Goal: Transaction & Acquisition: Purchase product/service

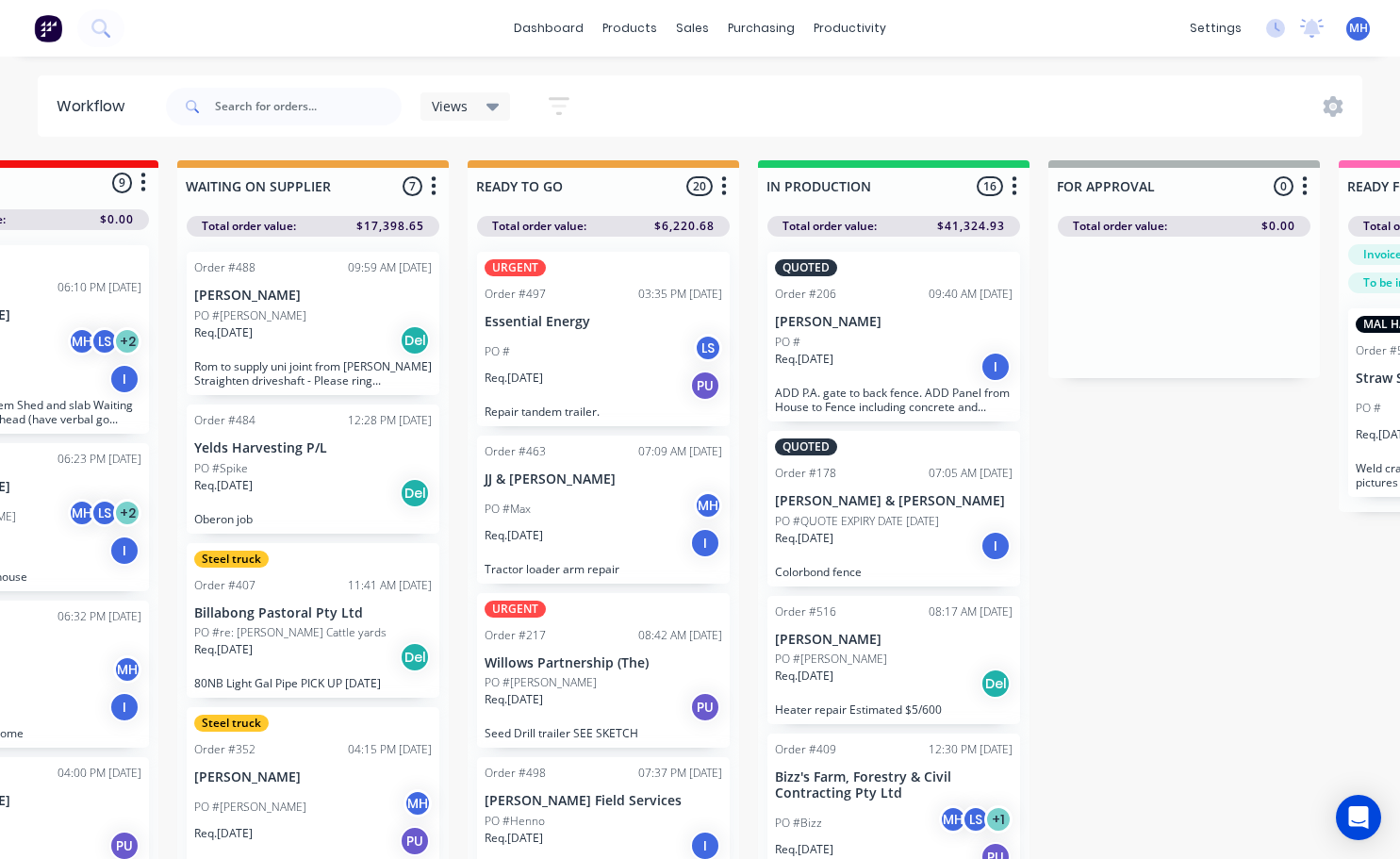
scroll to position [0, 447]
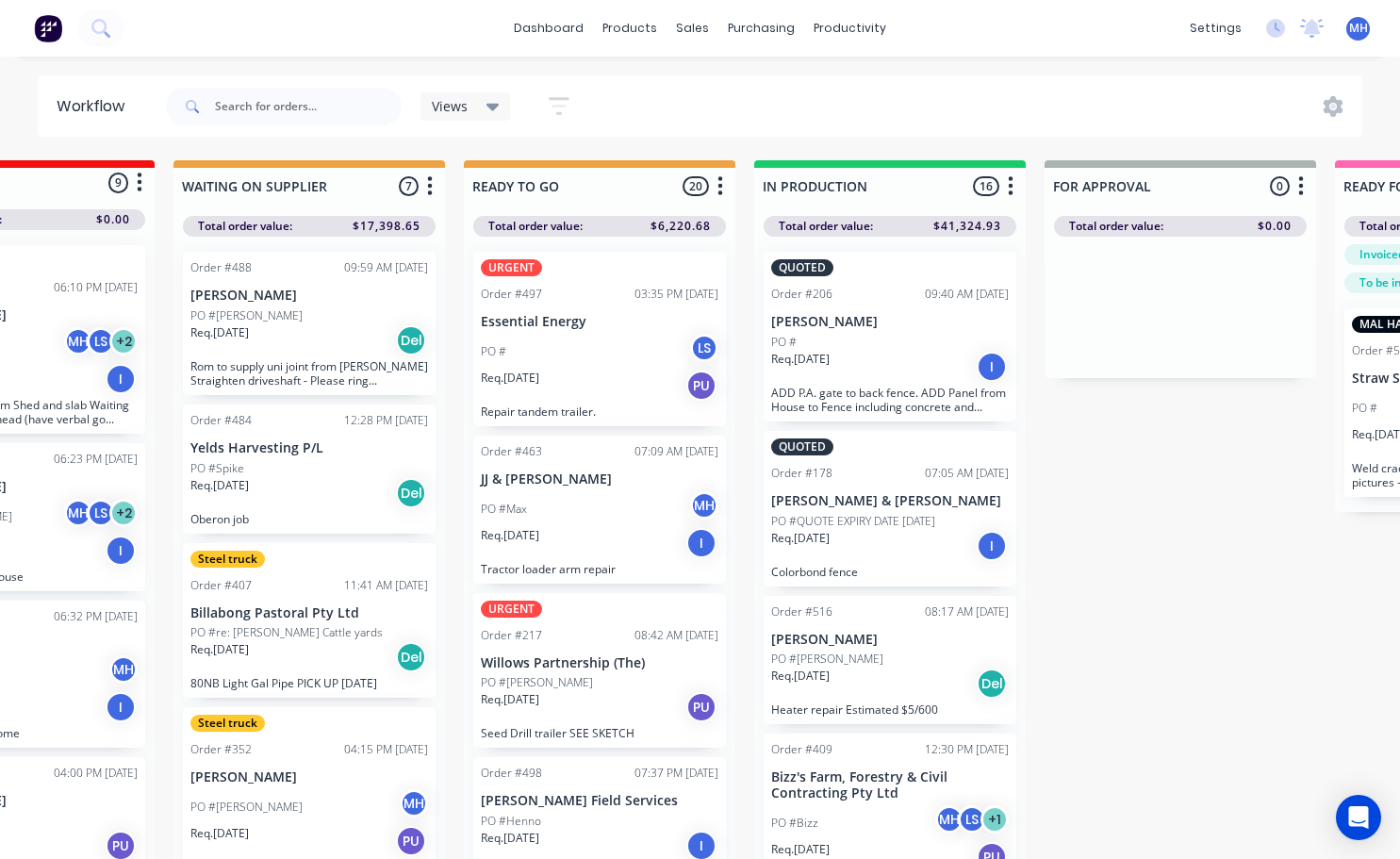
click at [845, 354] on div "Req. 21/07/25 I" at bounding box center [890, 366] width 238 height 32
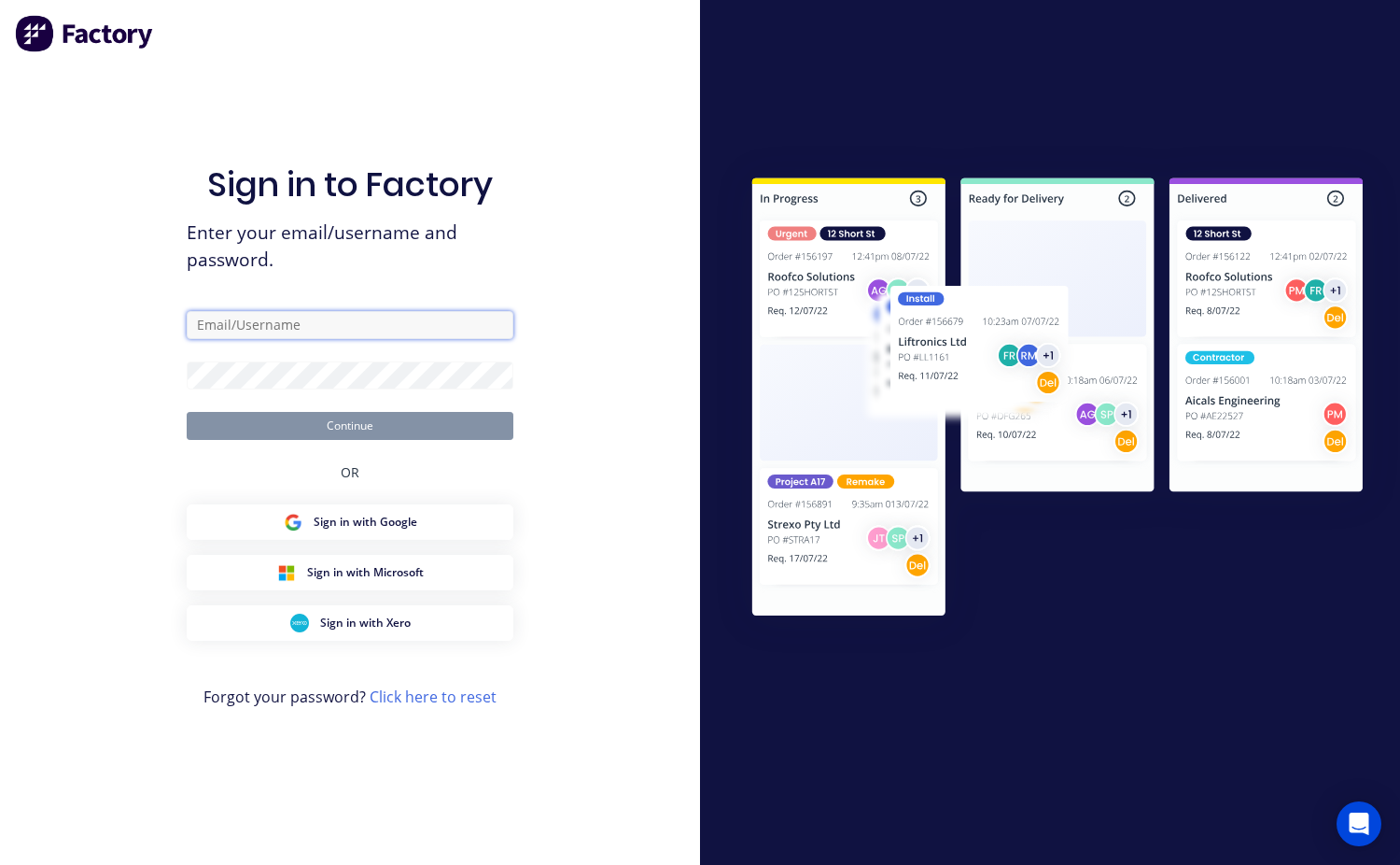
type input "mchweld@bigpond.net.au"
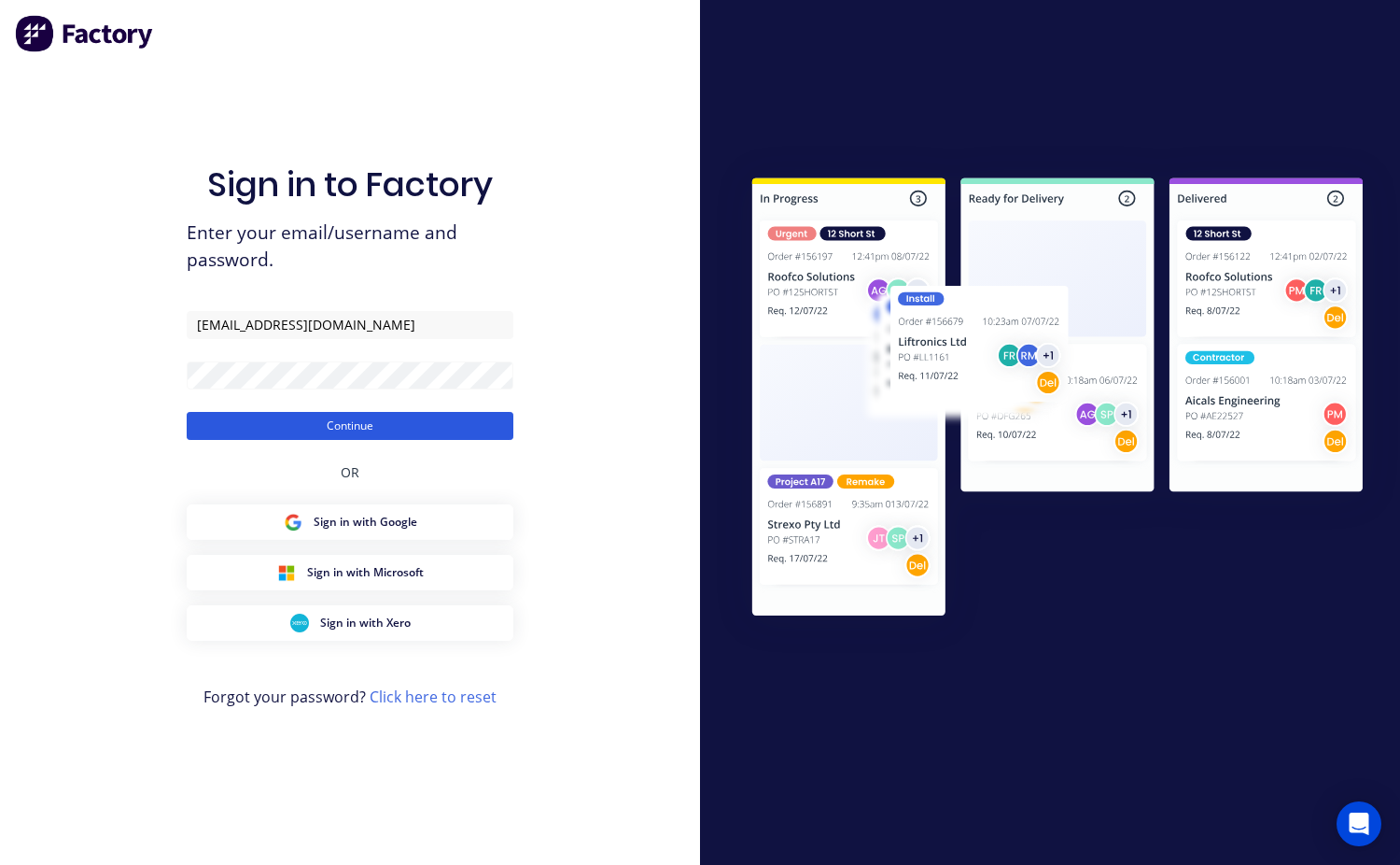
click at [365, 434] on button "Continue" at bounding box center [350, 426] width 327 height 28
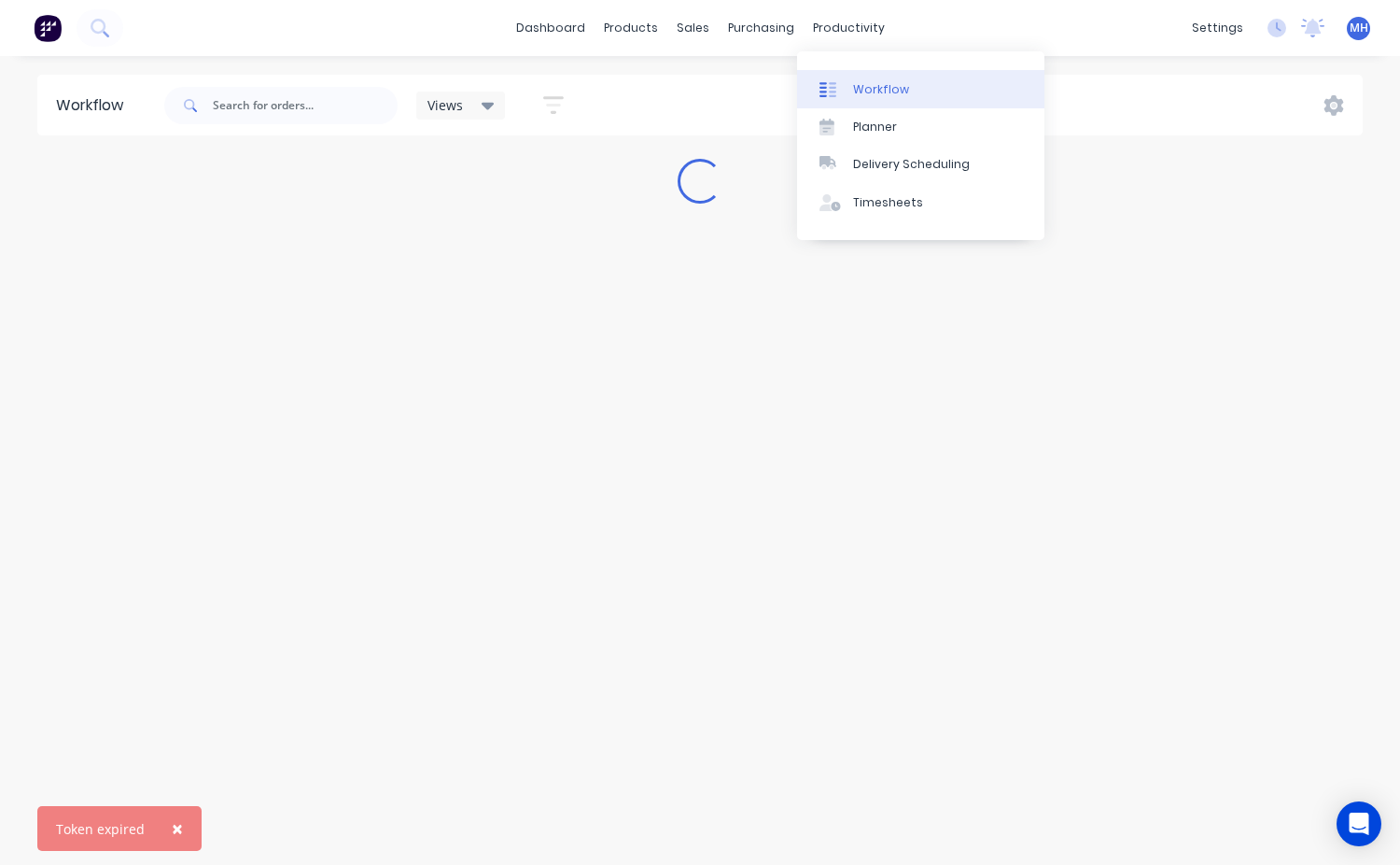
click at [868, 81] on link "Workflow" at bounding box center [920, 88] width 247 height 38
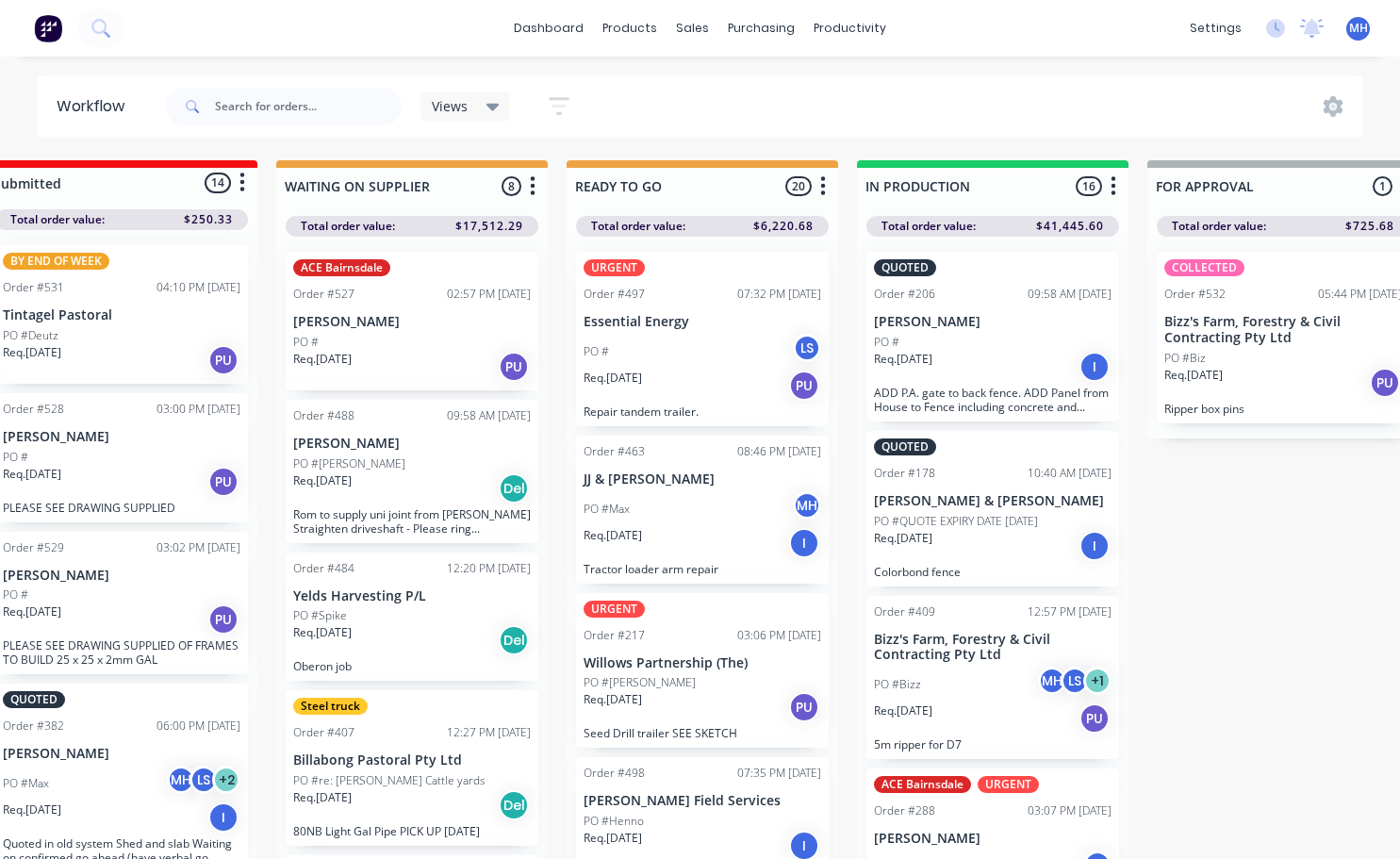
scroll to position [0, 420]
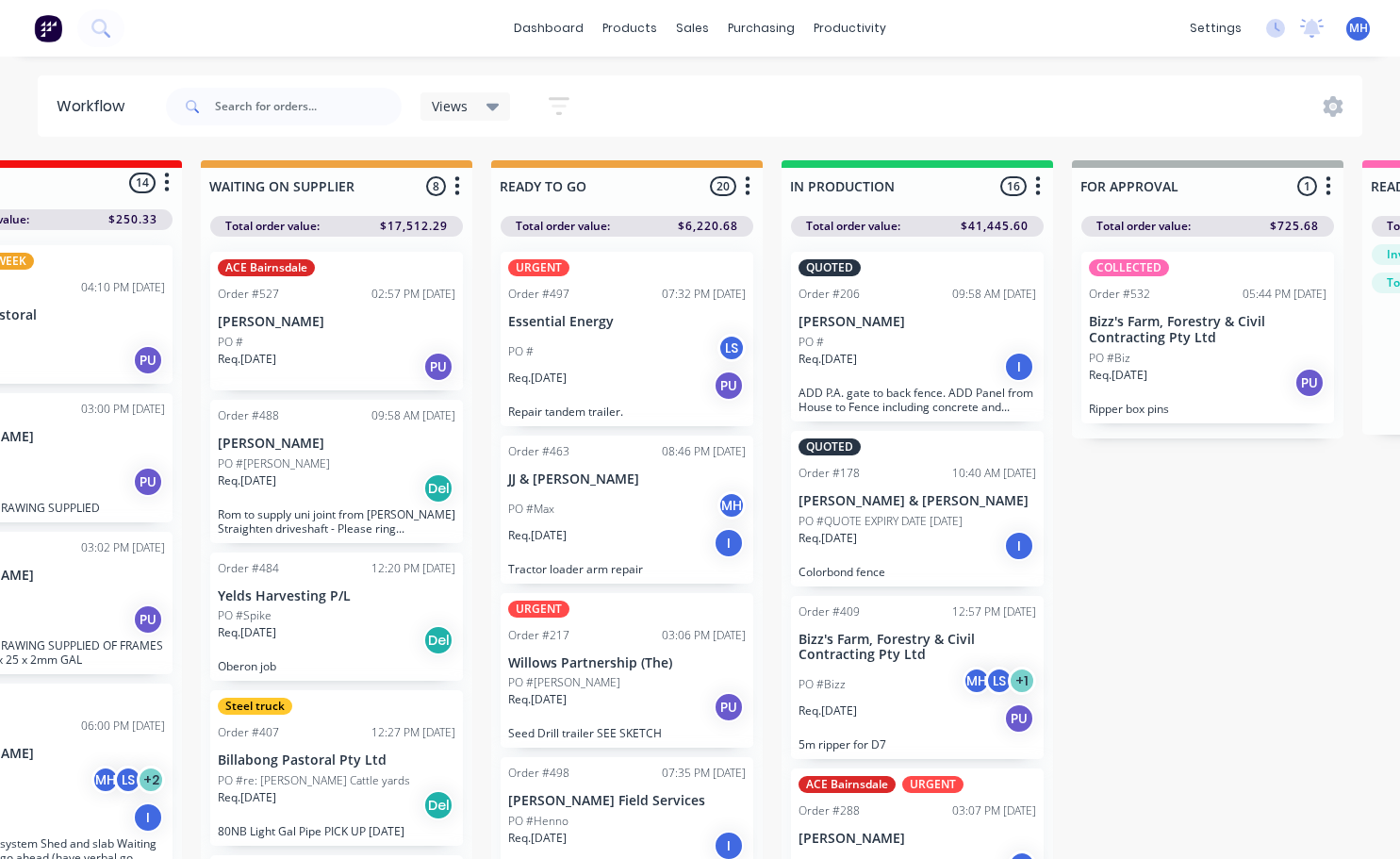
click at [891, 326] on p "Denis Uildriks" at bounding box center [917, 322] width 238 height 16
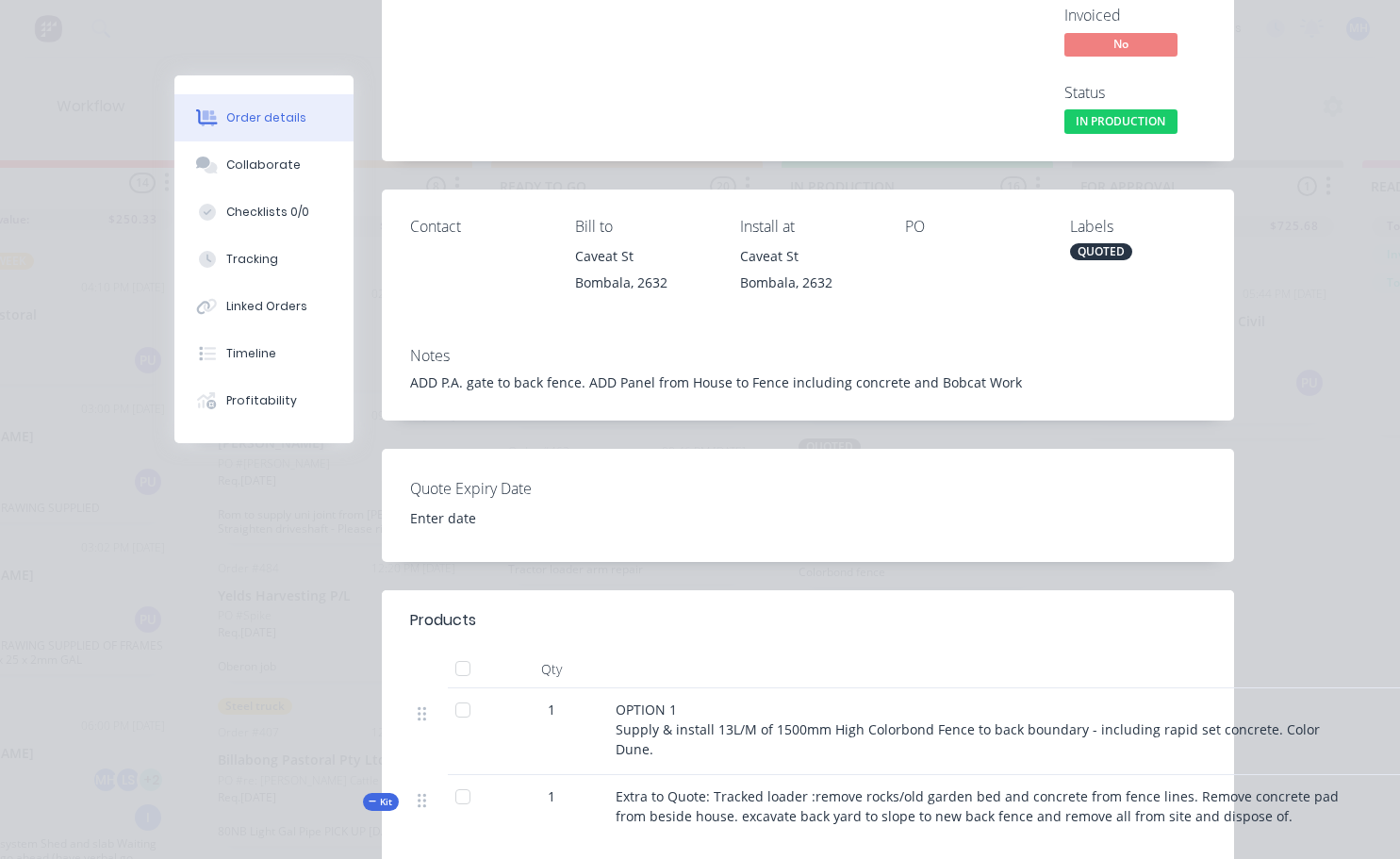
scroll to position [0, 0]
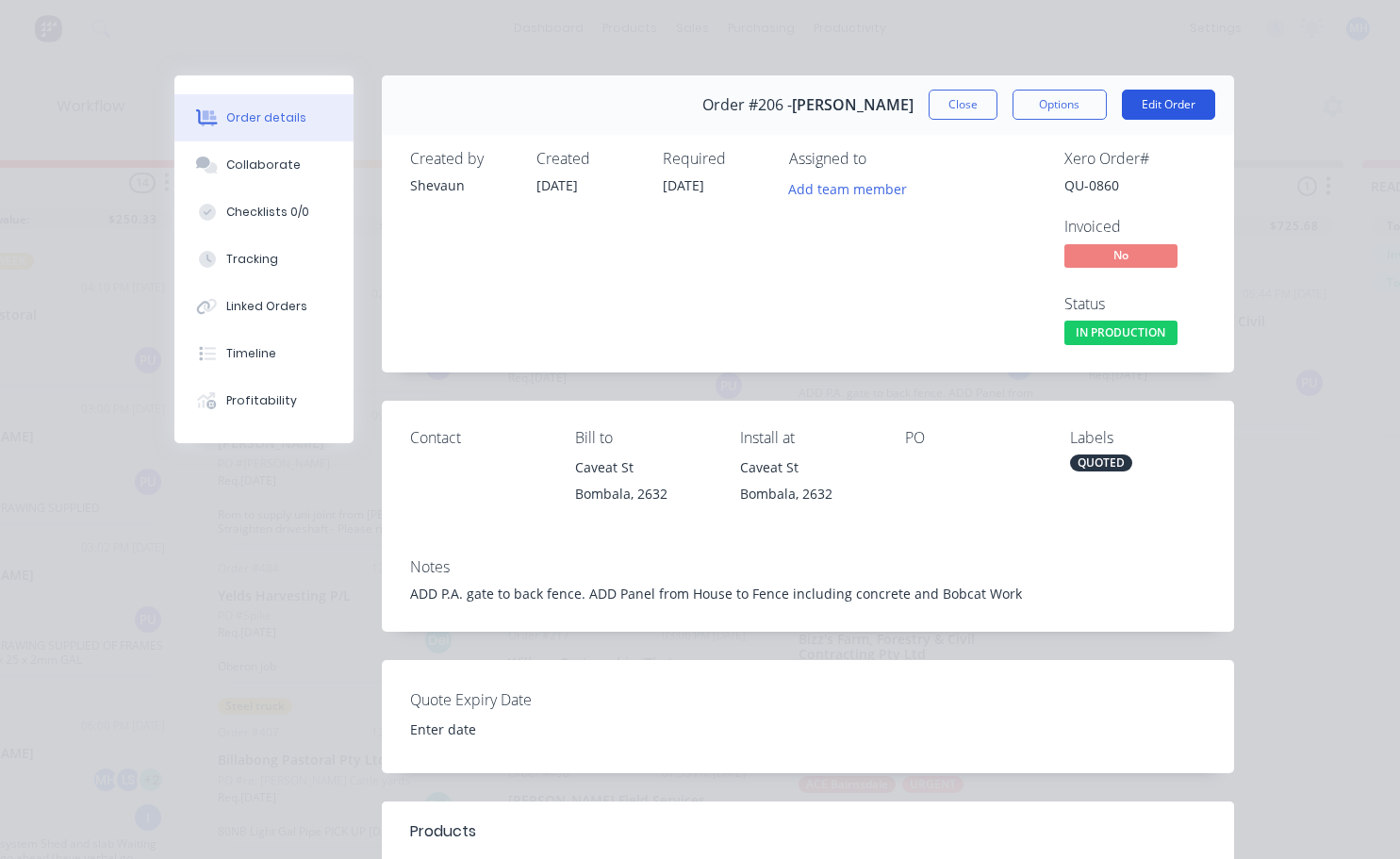
click at [1156, 110] on button "Edit Order" at bounding box center [1168, 104] width 93 height 30
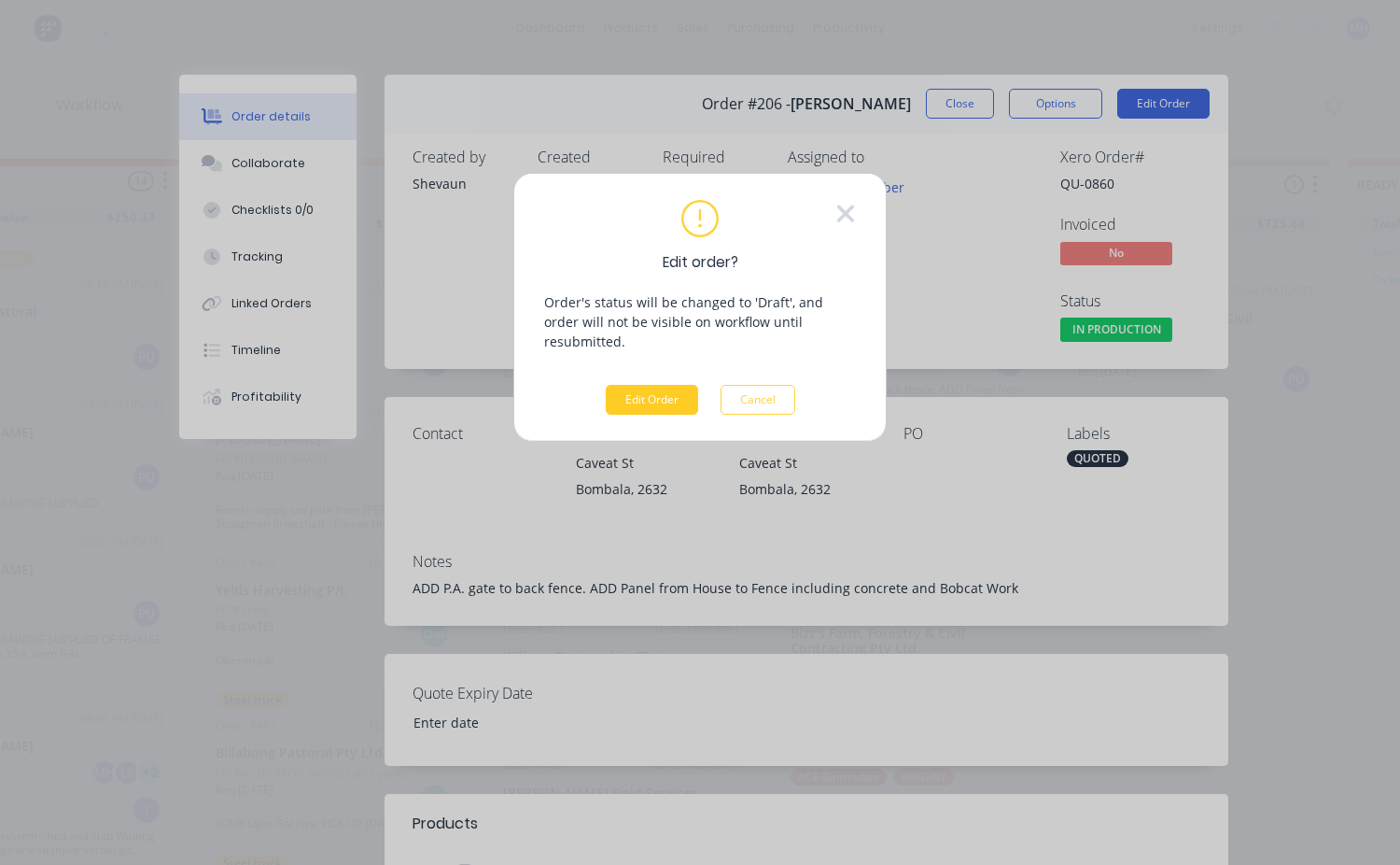
click at [687, 385] on button "Edit Order" at bounding box center [652, 400] width 92 height 30
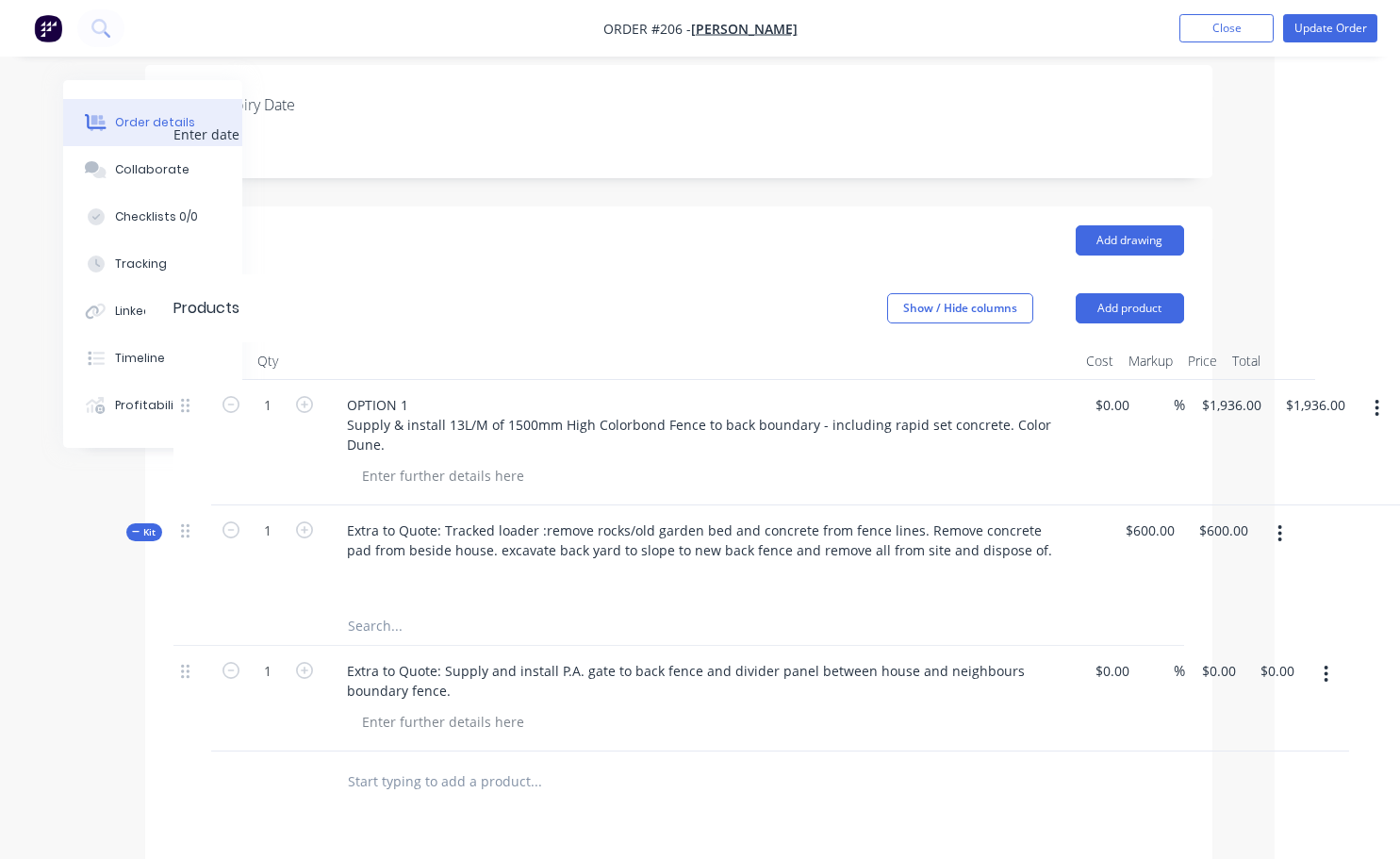
scroll to position [566, 125]
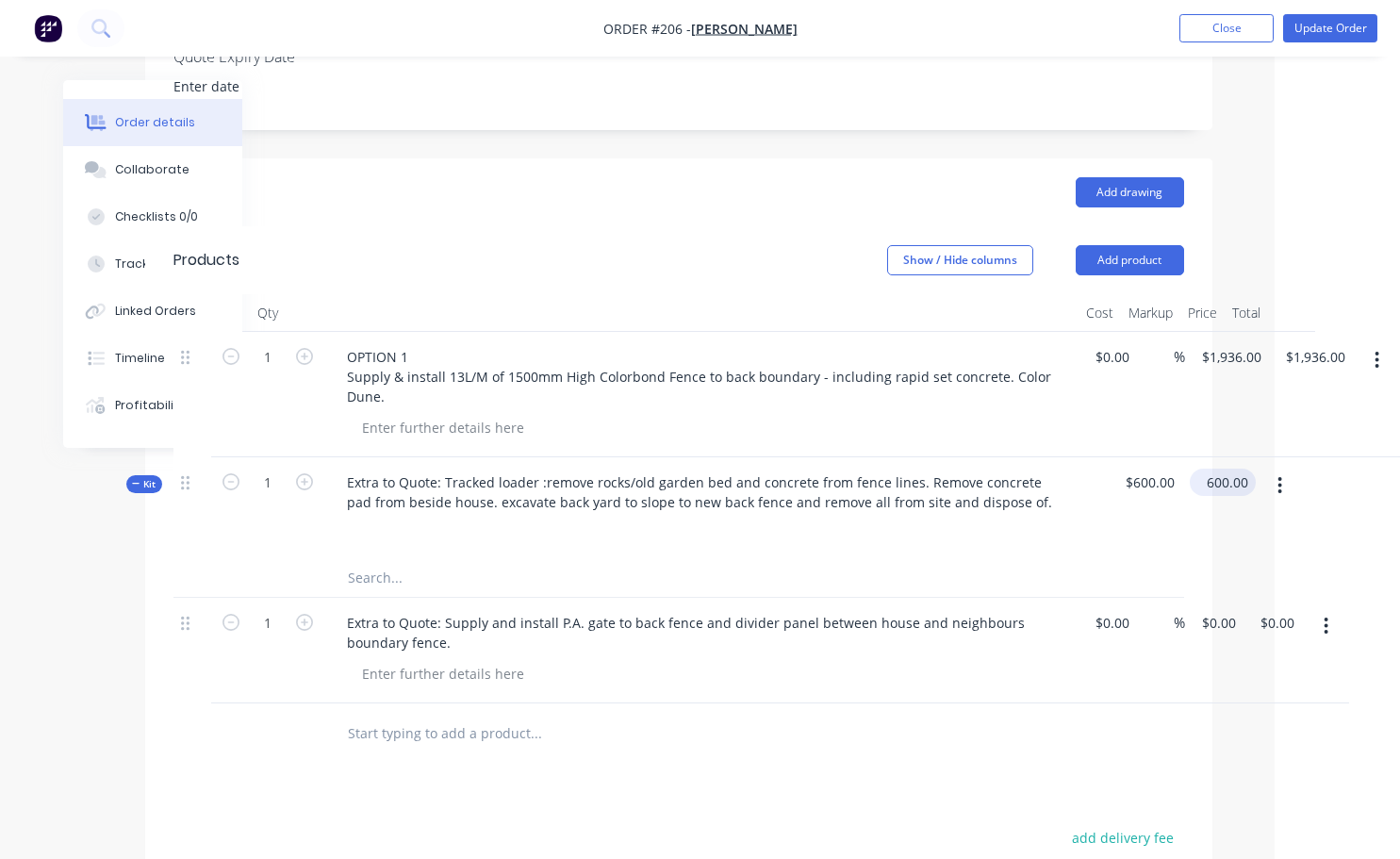
click at [1213, 483] on input "600.00" at bounding box center [1227, 483] width 59 height 27
type input "900"
type input "$900.00"
click at [1137, 555] on div "$900.00 $600.00" at bounding box center [1144, 508] width 73 height 102
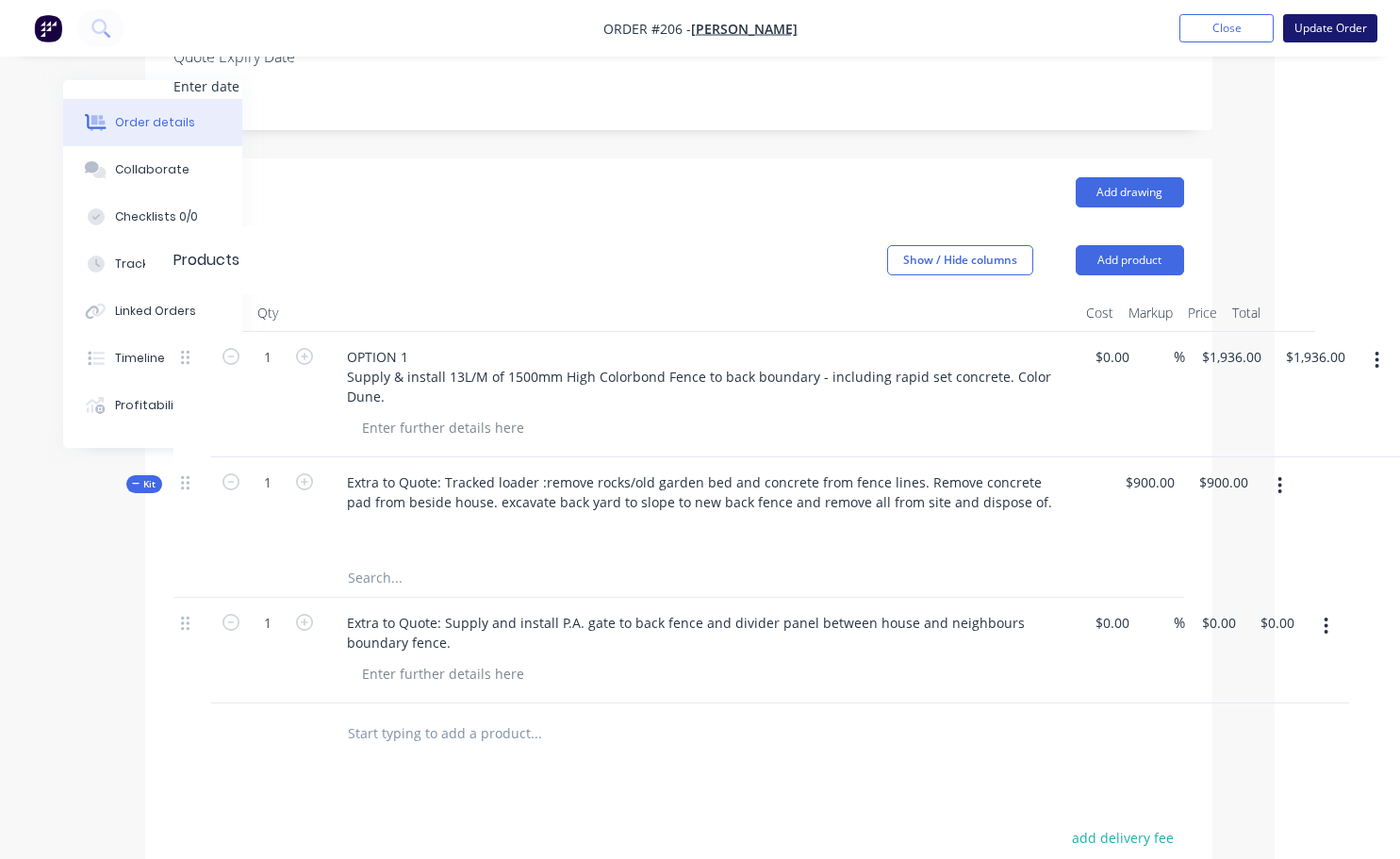
click at [1294, 30] on button "Update Order" at bounding box center [1330, 27] width 94 height 28
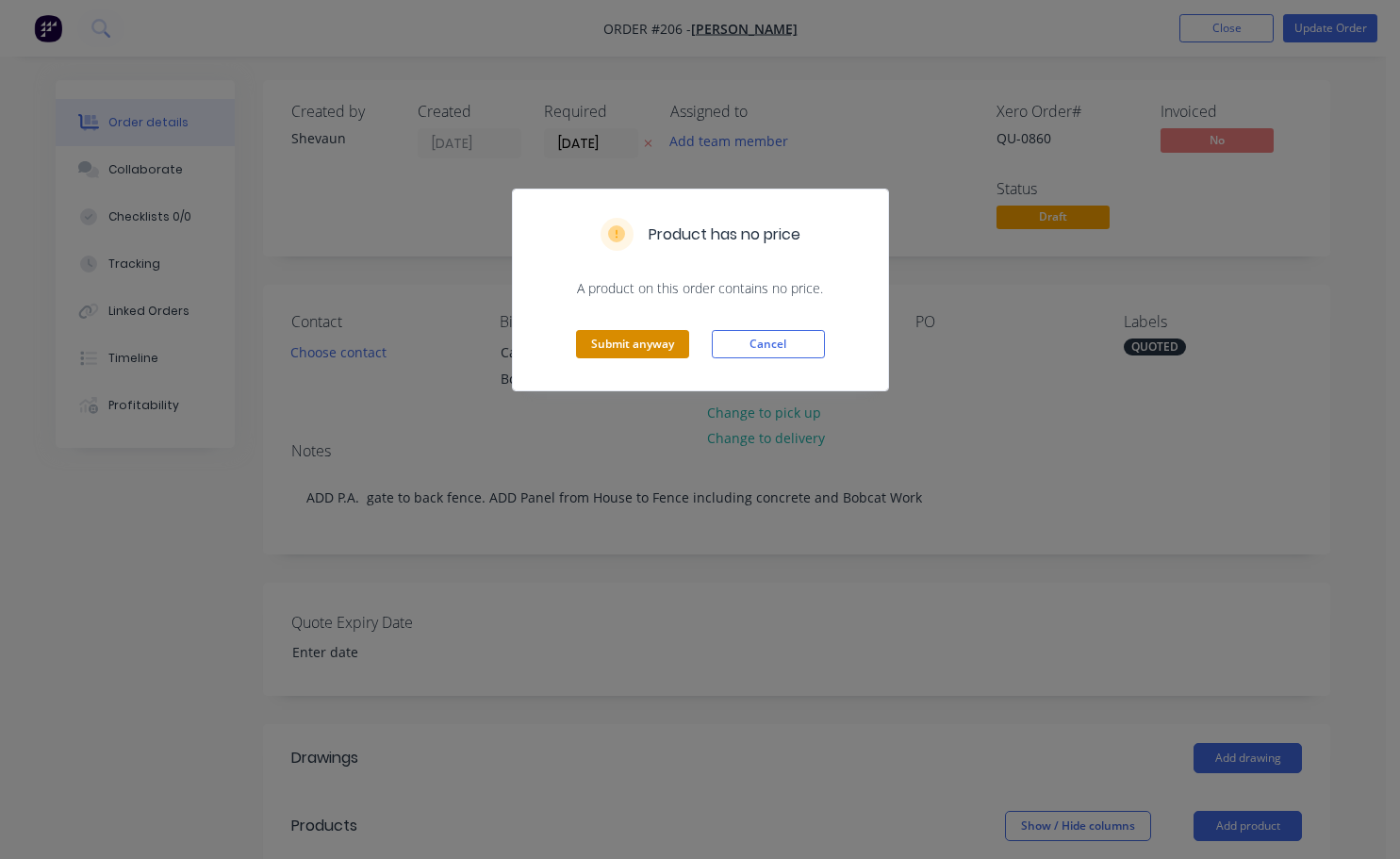
click at [642, 341] on button "Submit anyway" at bounding box center [632, 344] width 114 height 28
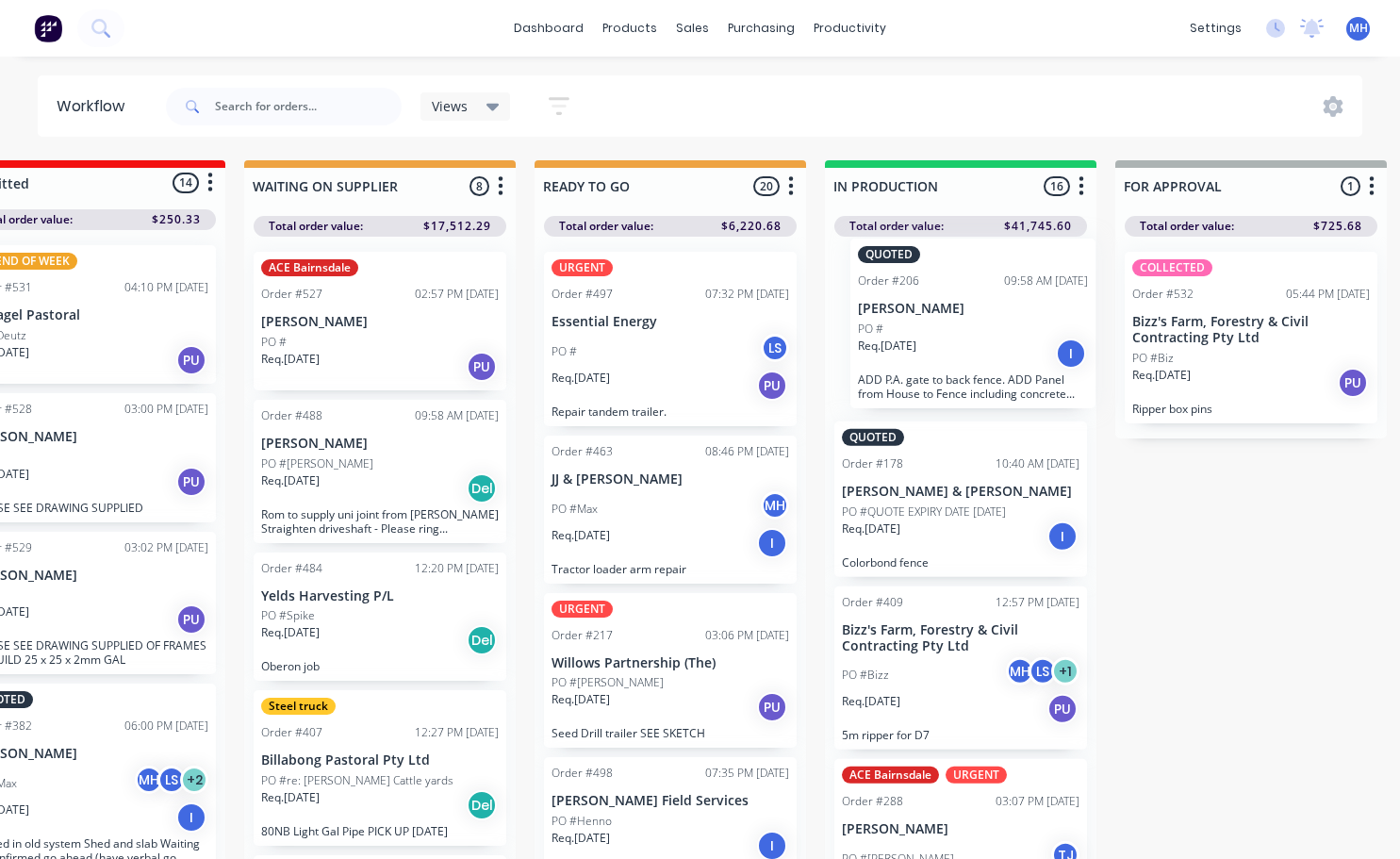
drag, startPoint x: 897, startPoint y: 718, endPoint x: 913, endPoint y: 332, distance: 386.3
click at [913, 332] on div "QUOTED Order #178 10:40 AM 22/07/25 William Anderson & Penny Cootes PO #QUOTE E…" at bounding box center [960, 553] width 271 height 633
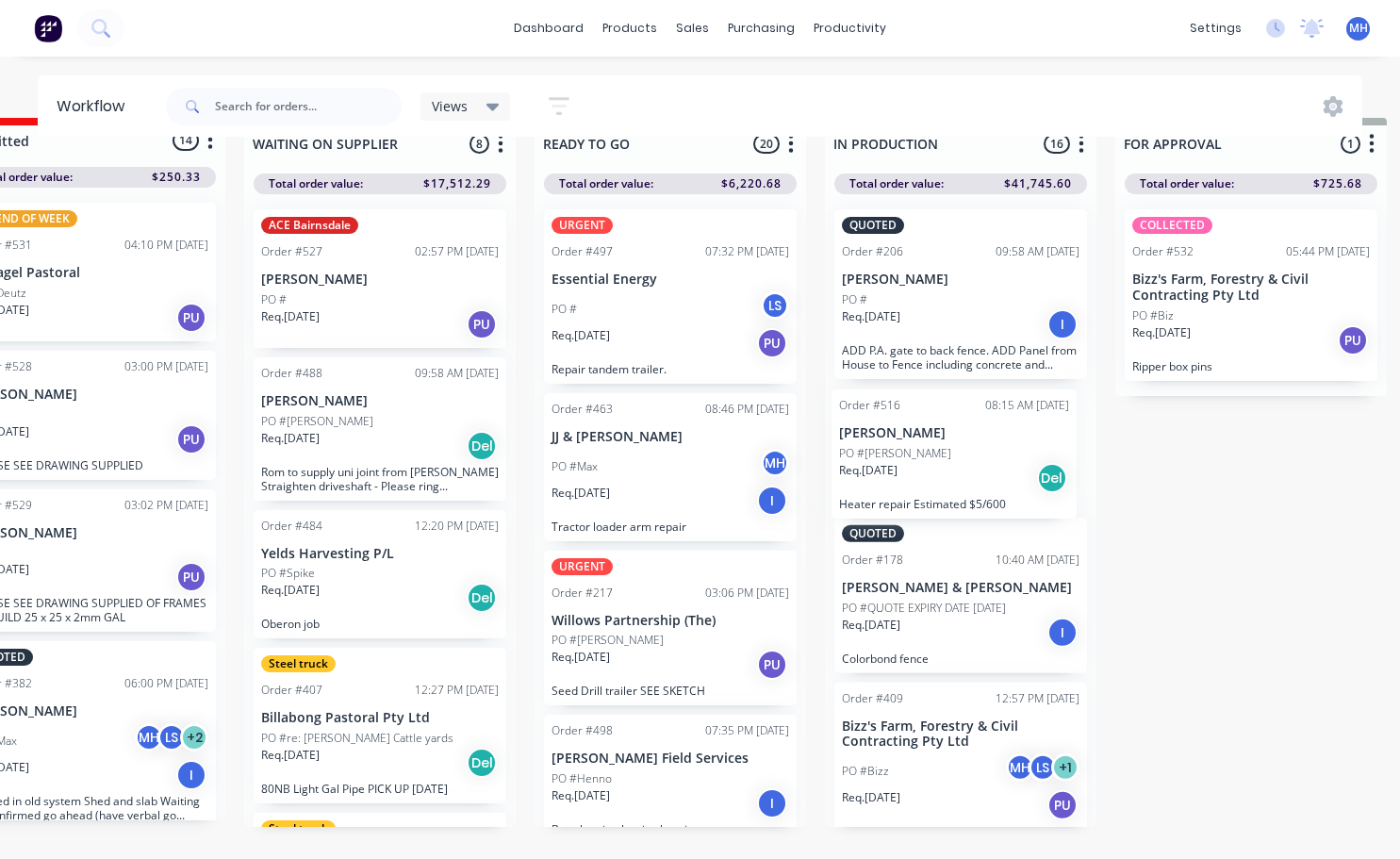
drag, startPoint x: 922, startPoint y: 807, endPoint x: 923, endPoint y: 452, distance: 355.0
click at [923, 452] on div "QUOTED Order #206 09:58 AM 28/07/25 Denis Uildriks PO # Req. 21/07/25 I ADD P.A…" at bounding box center [960, 510] width 271 height 633
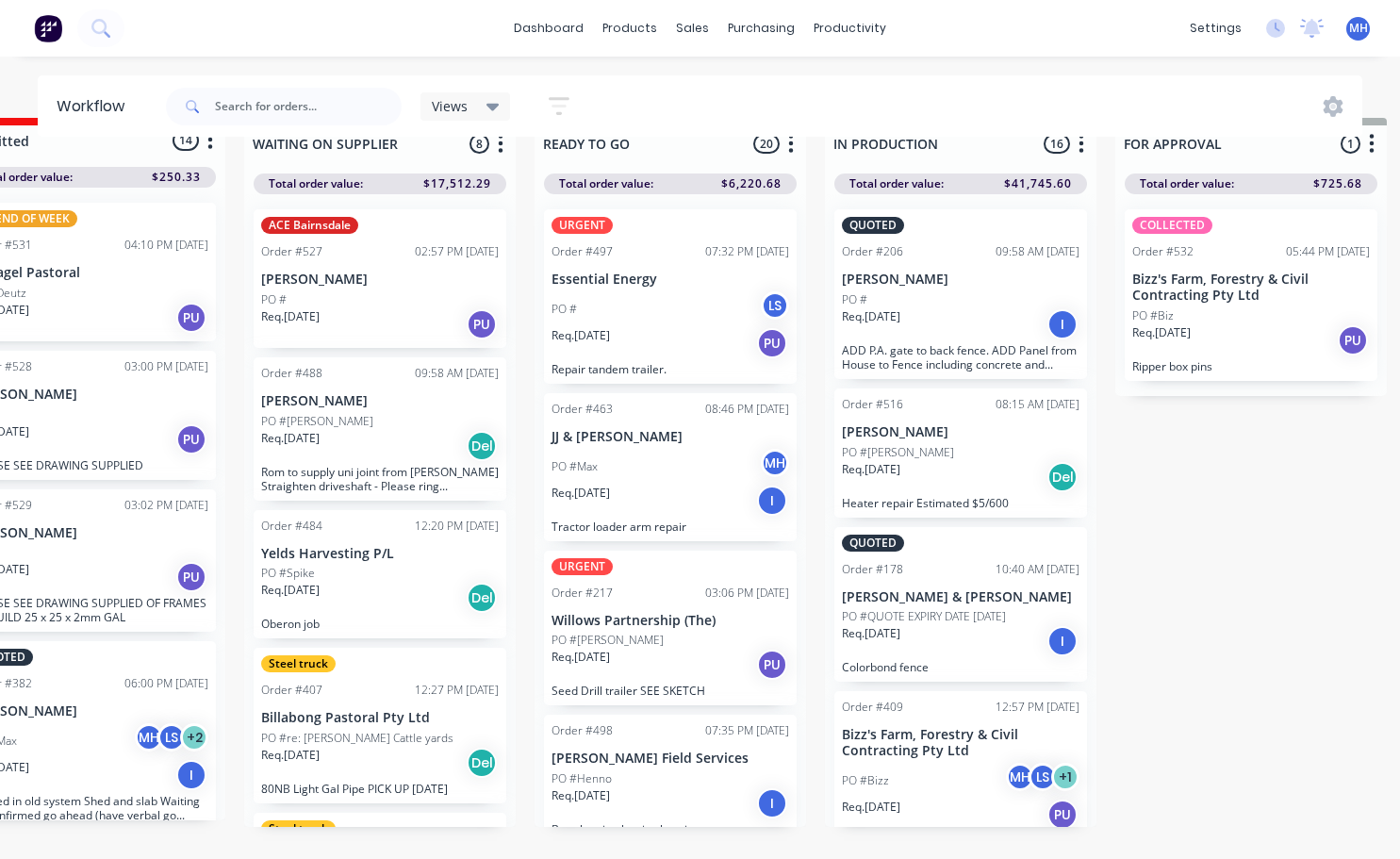
click at [957, 484] on div "Req. 02/09/25 Del" at bounding box center [960, 477] width 238 height 32
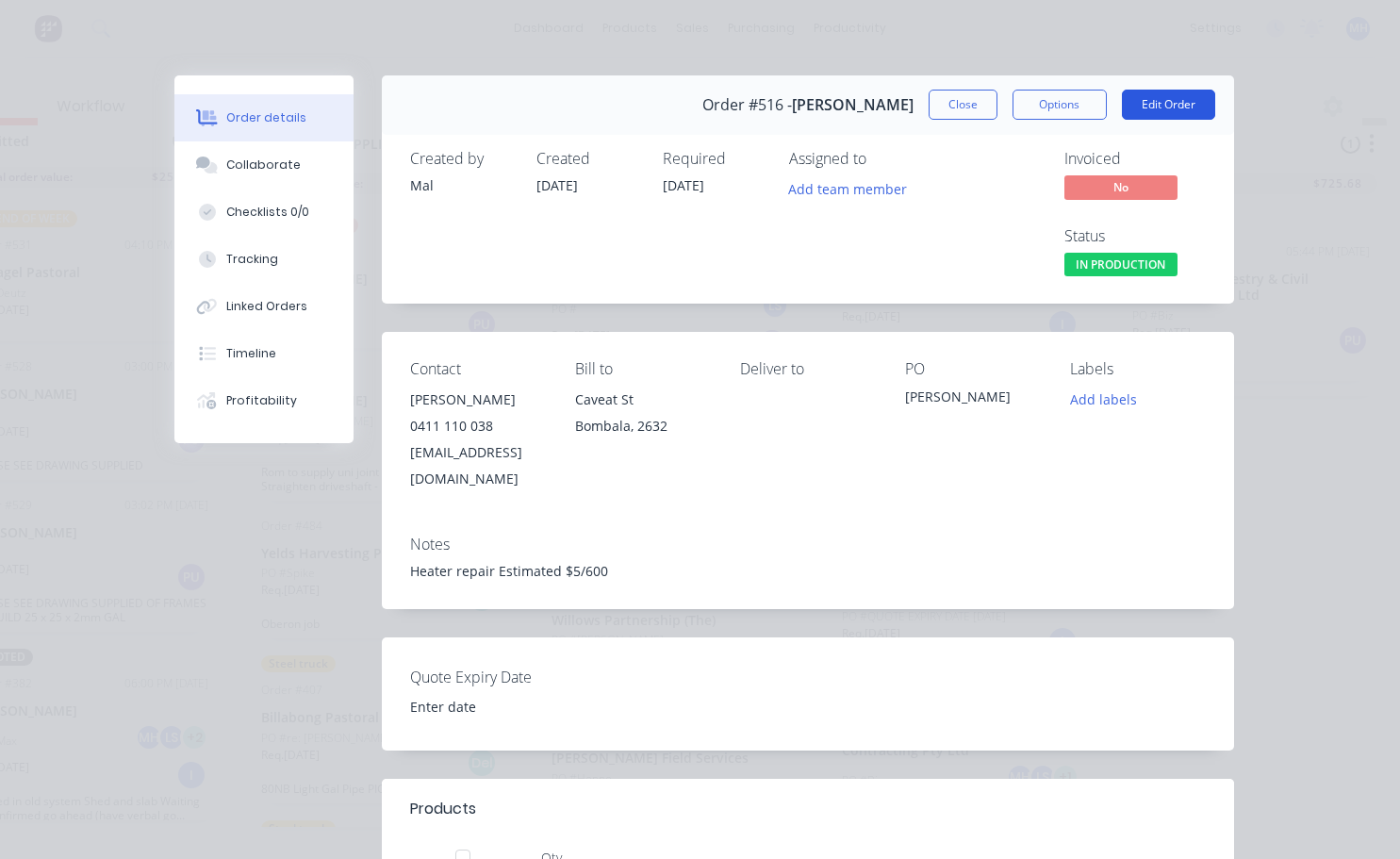
click at [1173, 105] on button "Edit Order" at bounding box center [1168, 104] width 93 height 30
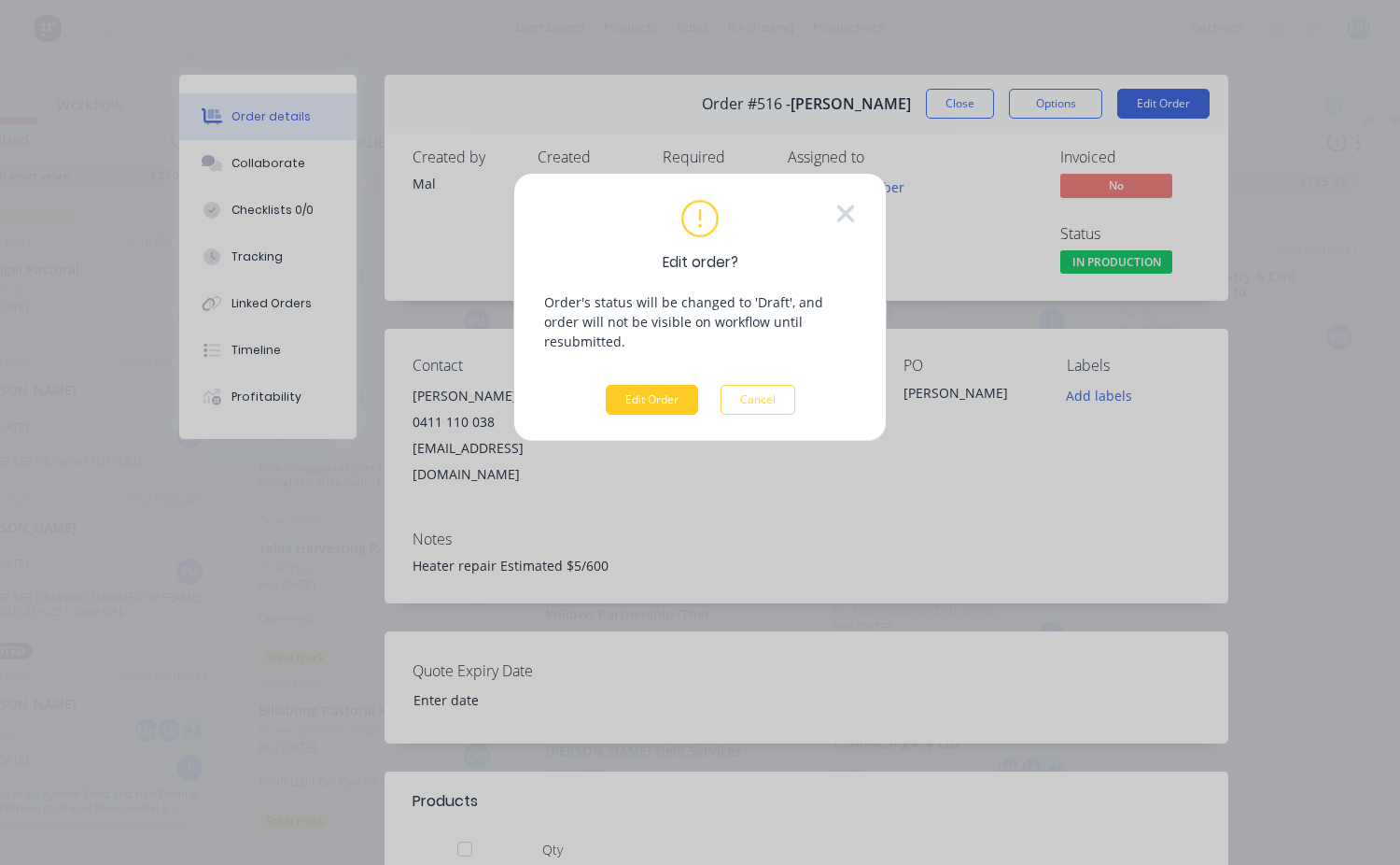
click at [668, 385] on button "Edit Order" at bounding box center [652, 400] width 92 height 30
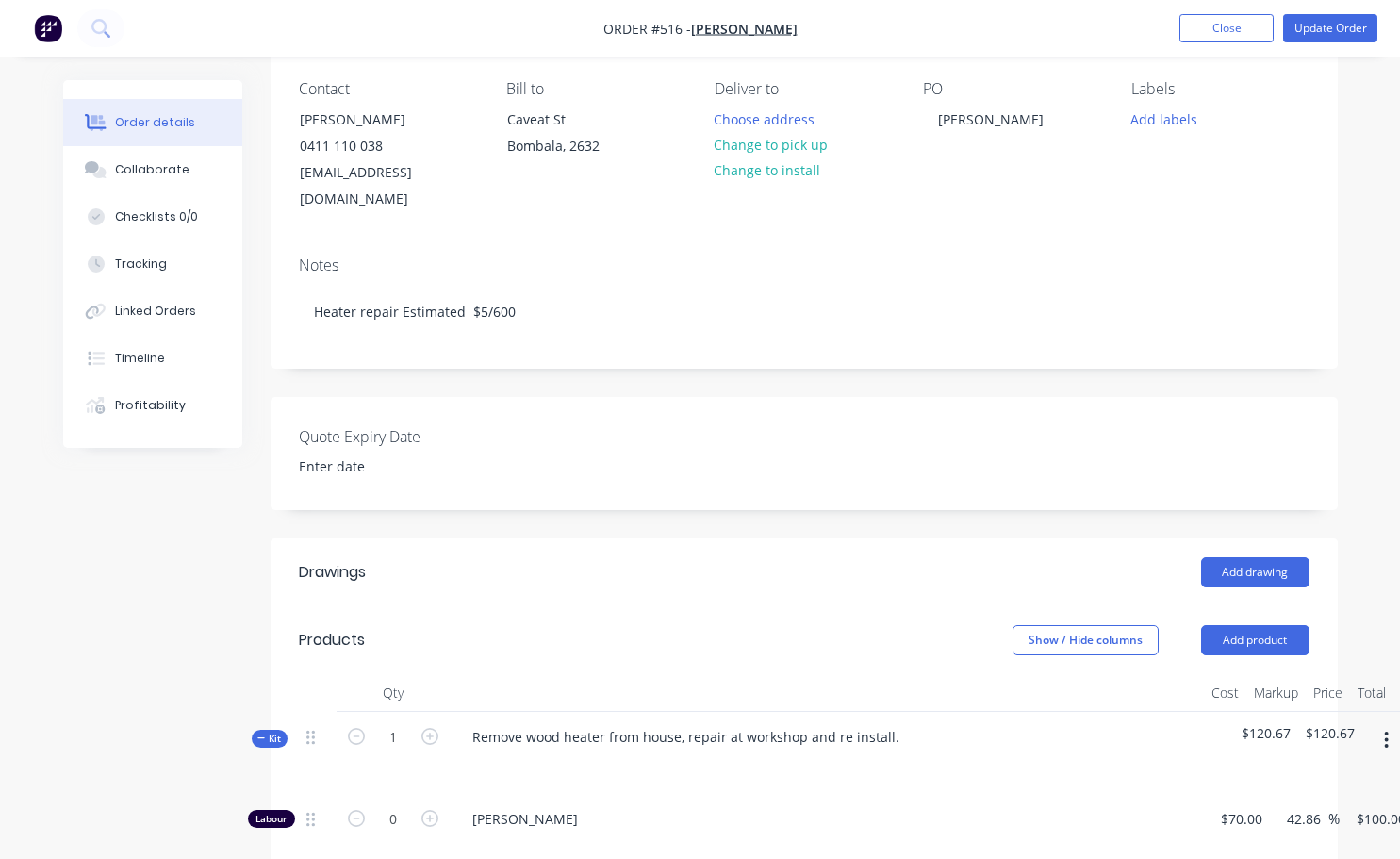
scroll to position [94, 0]
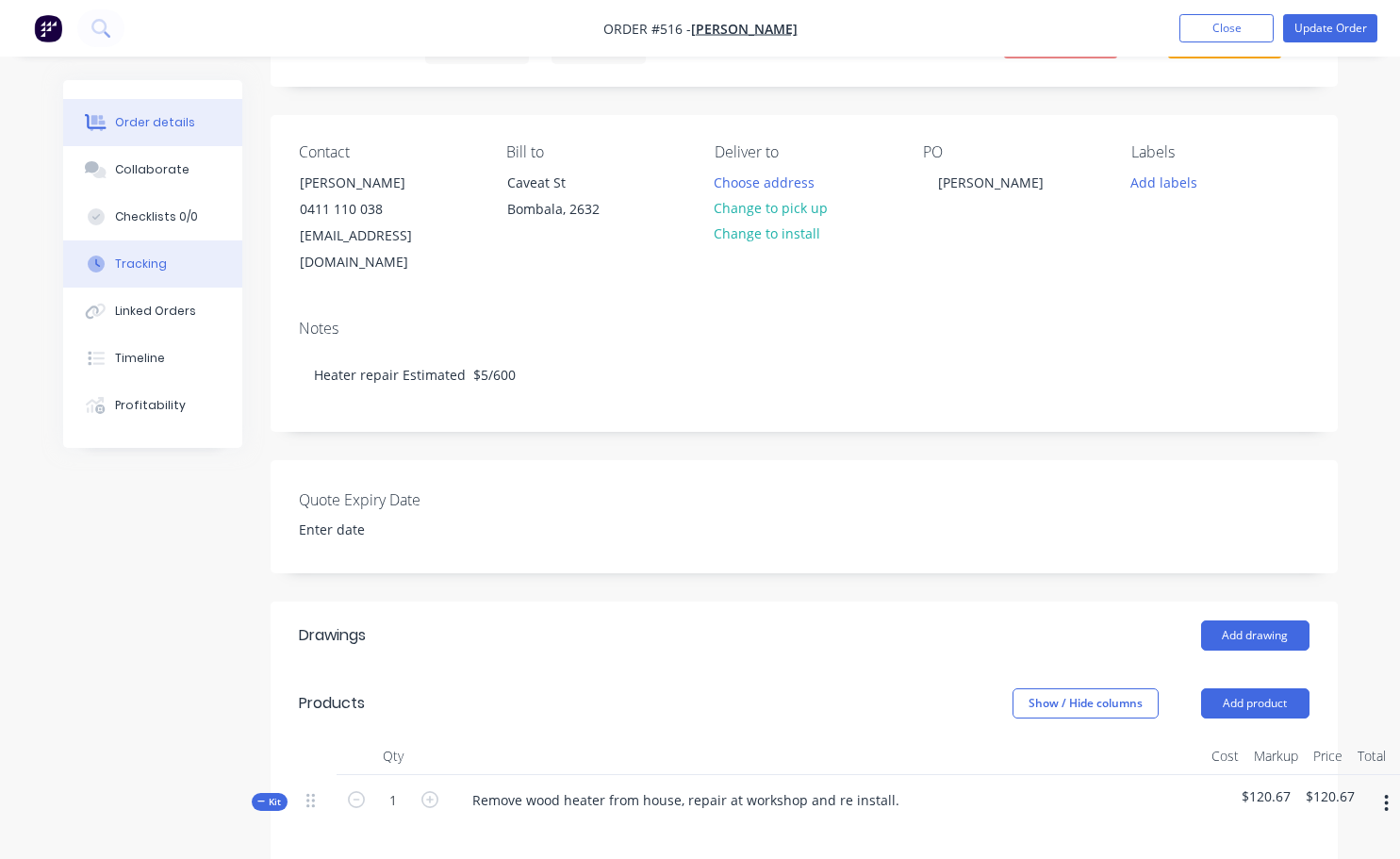
click at [143, 272] on button "Tracking" at bounding box center [153, 264] width 179 height 47
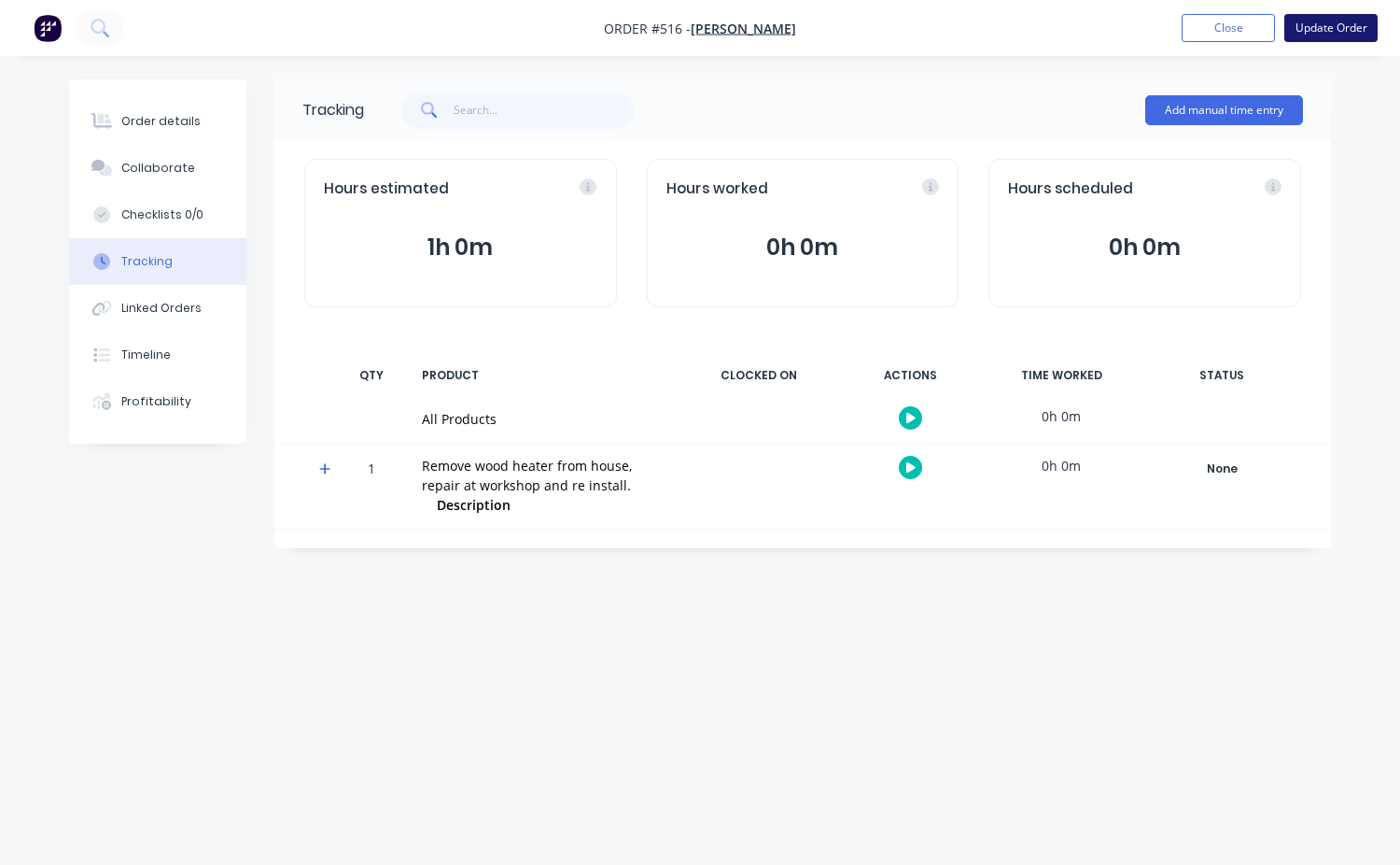
click at [1309, 25] on button "Update Order" at bounding box center [1331, 27] width 93 height 28
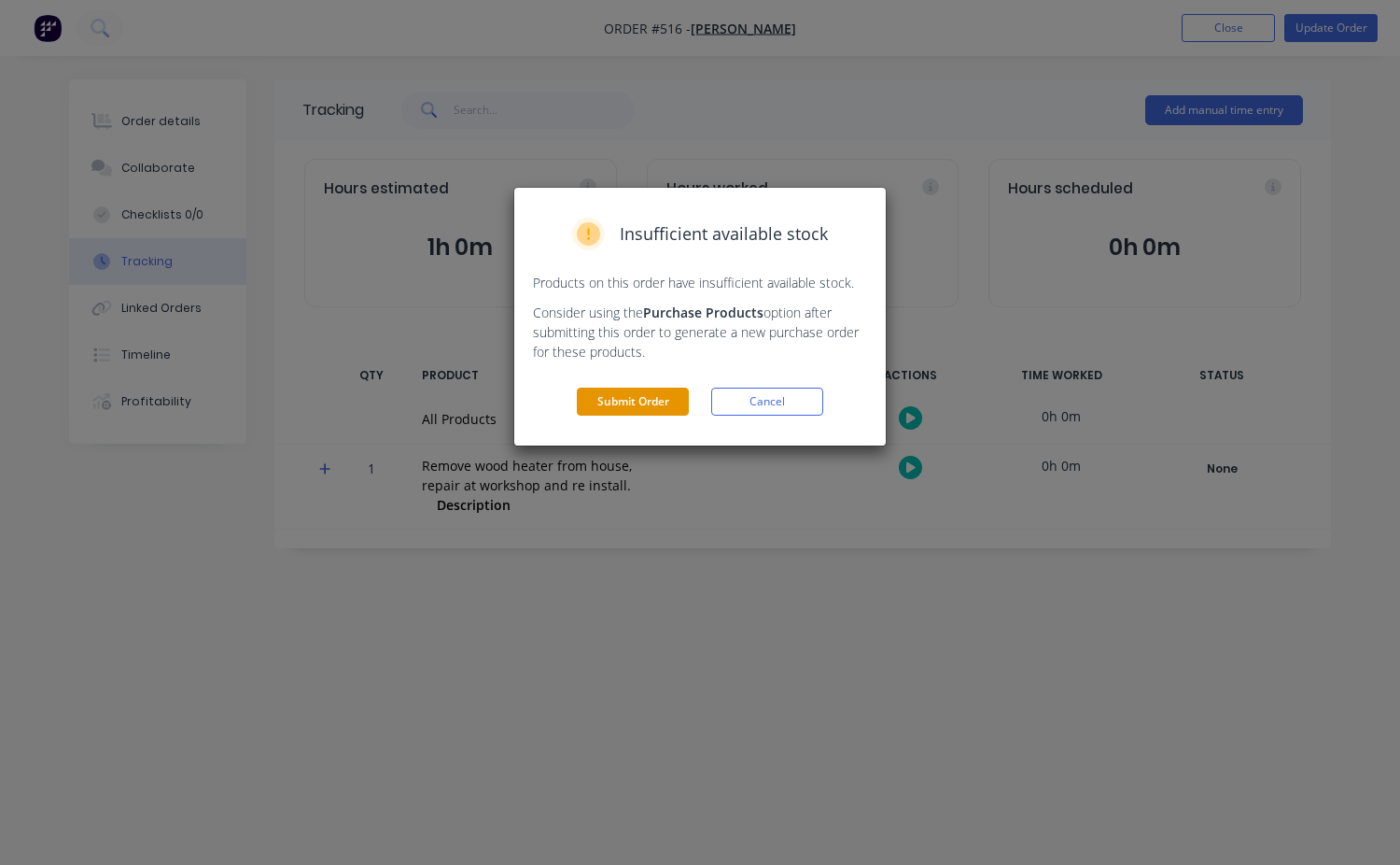
click at [649, 397] on button "Submit Order" at bounding box center [633, 401] width 112 height 28
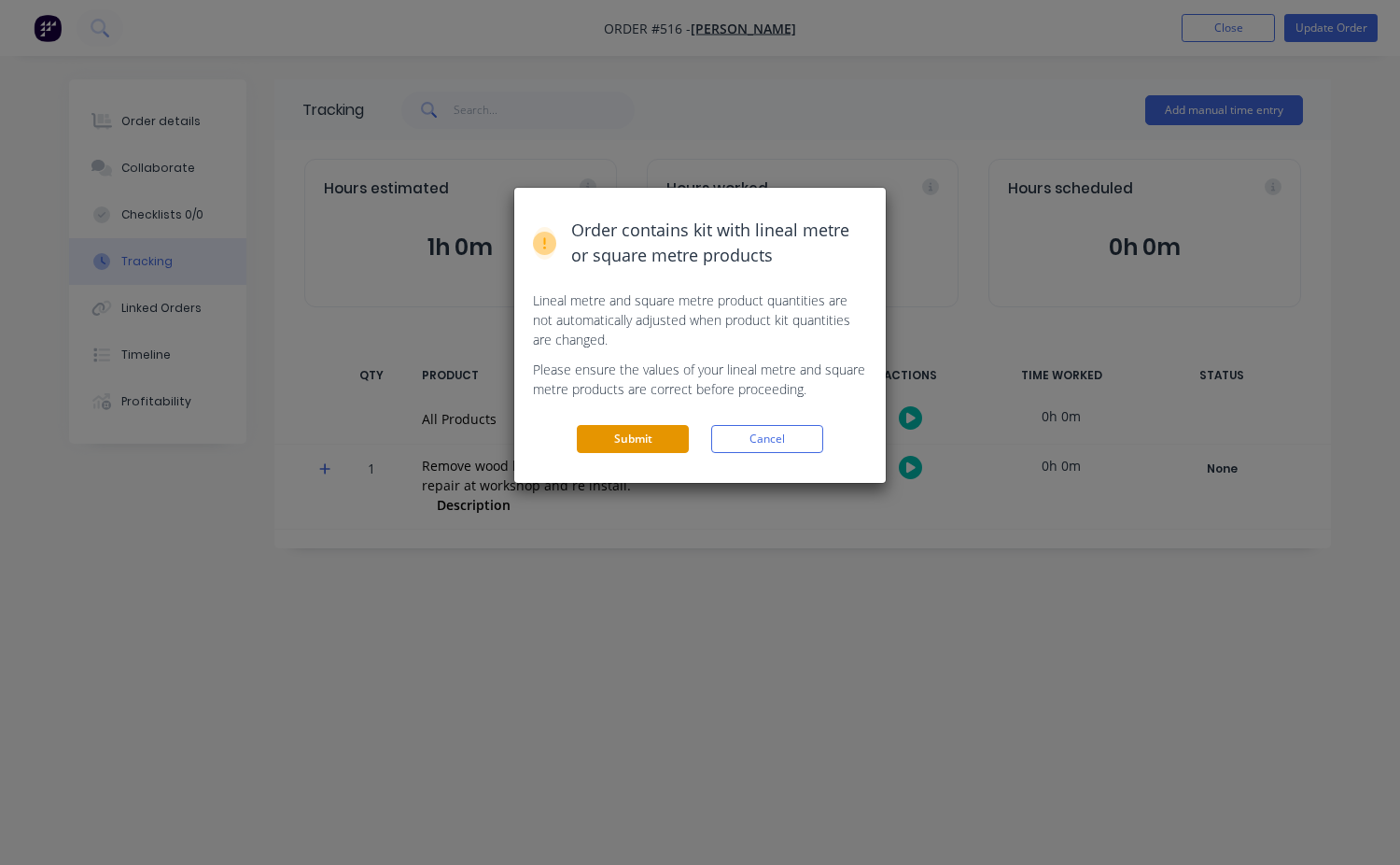
click at [624, 432] on button "Submit" at bounding box center [633, 438] width 112 height 28
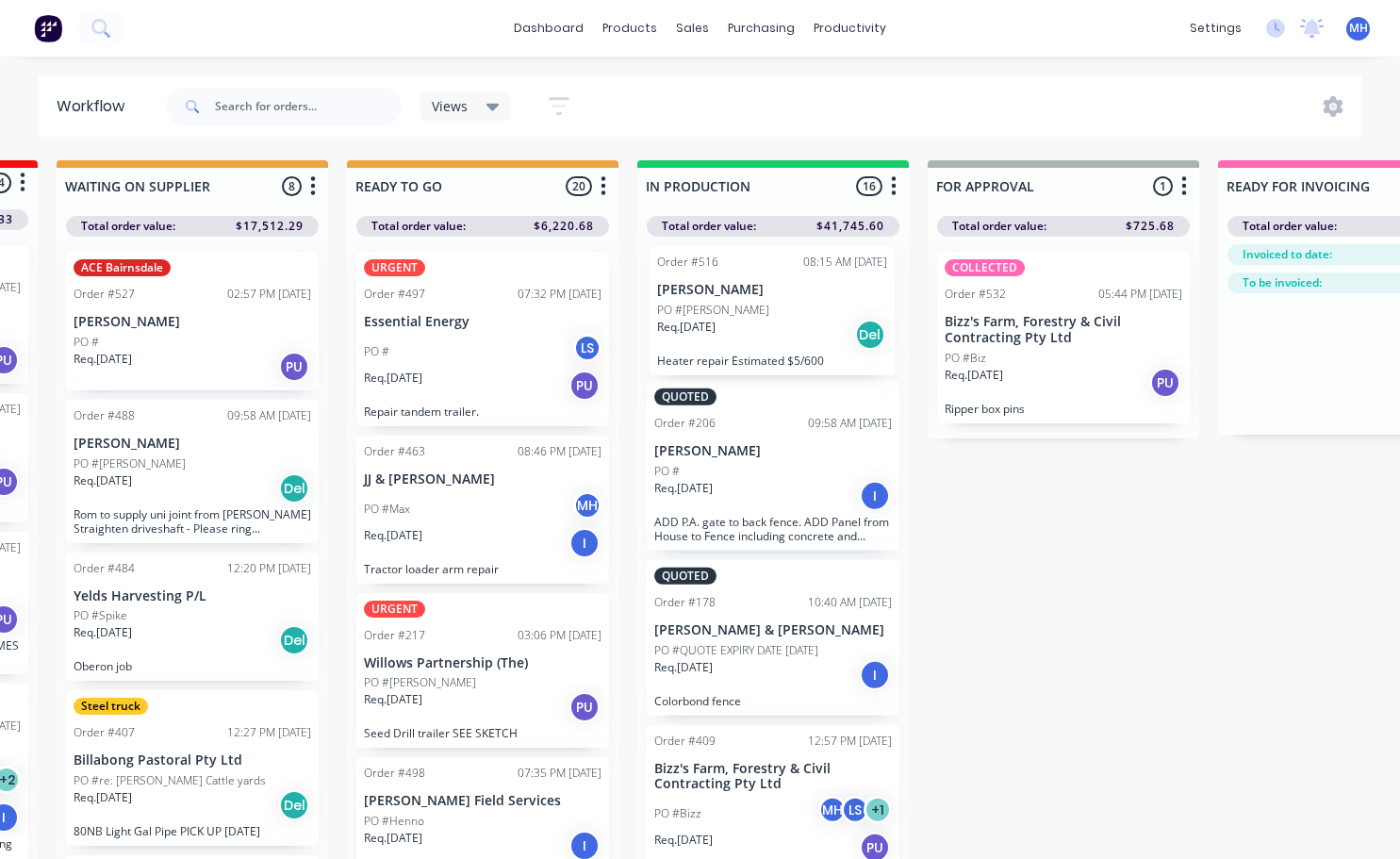
drag, startPoint x: 740, startPoint y: 748, endPoint x: 748, endPoint y: 331, distance: 417.1
click at [748, 331] on div "QUOTED Order #206 09:58 AM 28/07/25 Denis Uildriks PO # Req. 21/07/25 I ADD P.A…" at bounding box center [772, 553] width 271 height 633
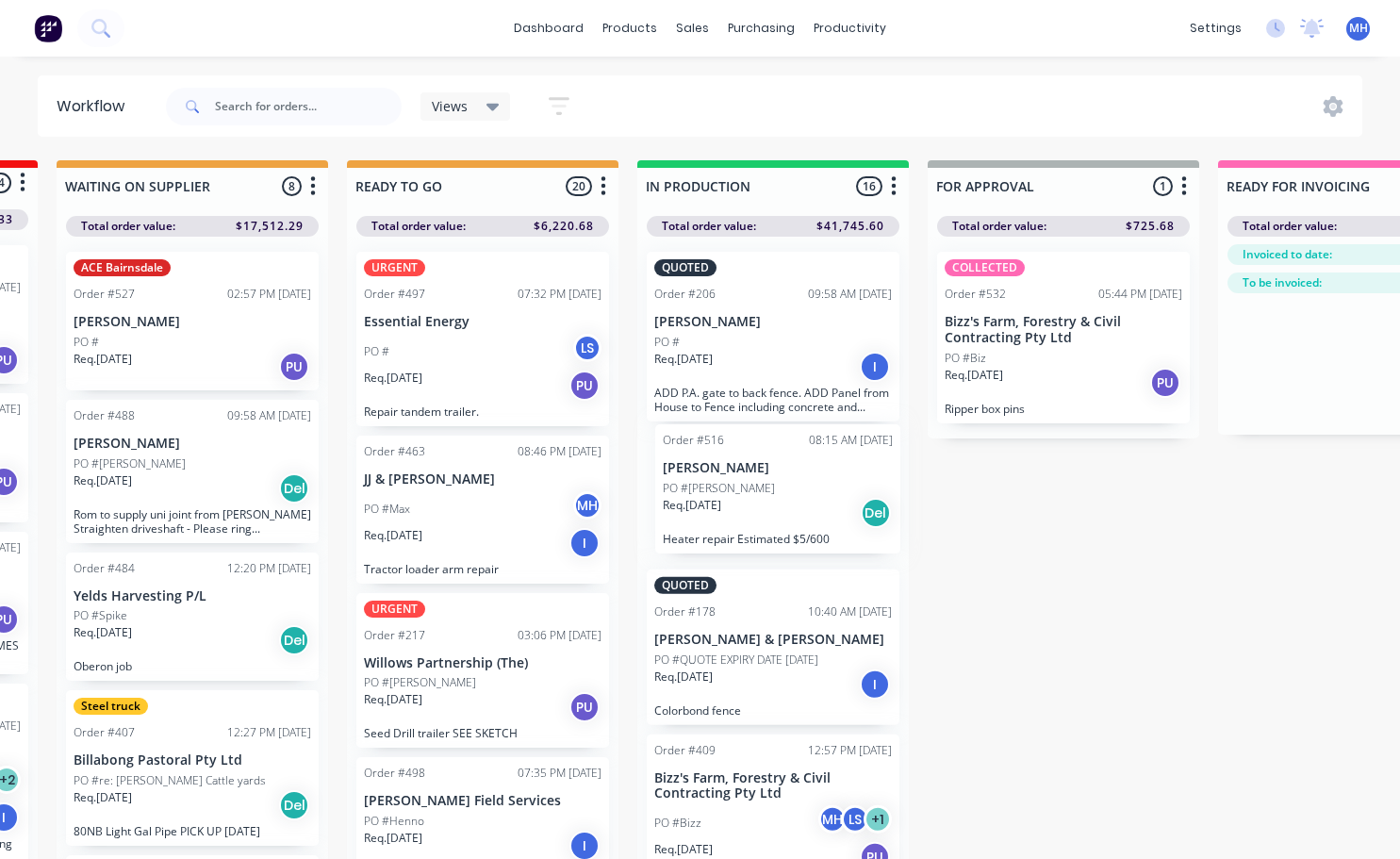
drag, startPoint x: 762, startPoint y: 346, endPoint x: 769, endPoint y: 523, distance: 177.1
click at [769, 523] on div "Order #516 08:15 AM 02/09/25 Denis Uildriks PO #Denis Req. 02/09/25 Del Heater …" at bounding box center [772, 553] width 271 height 633
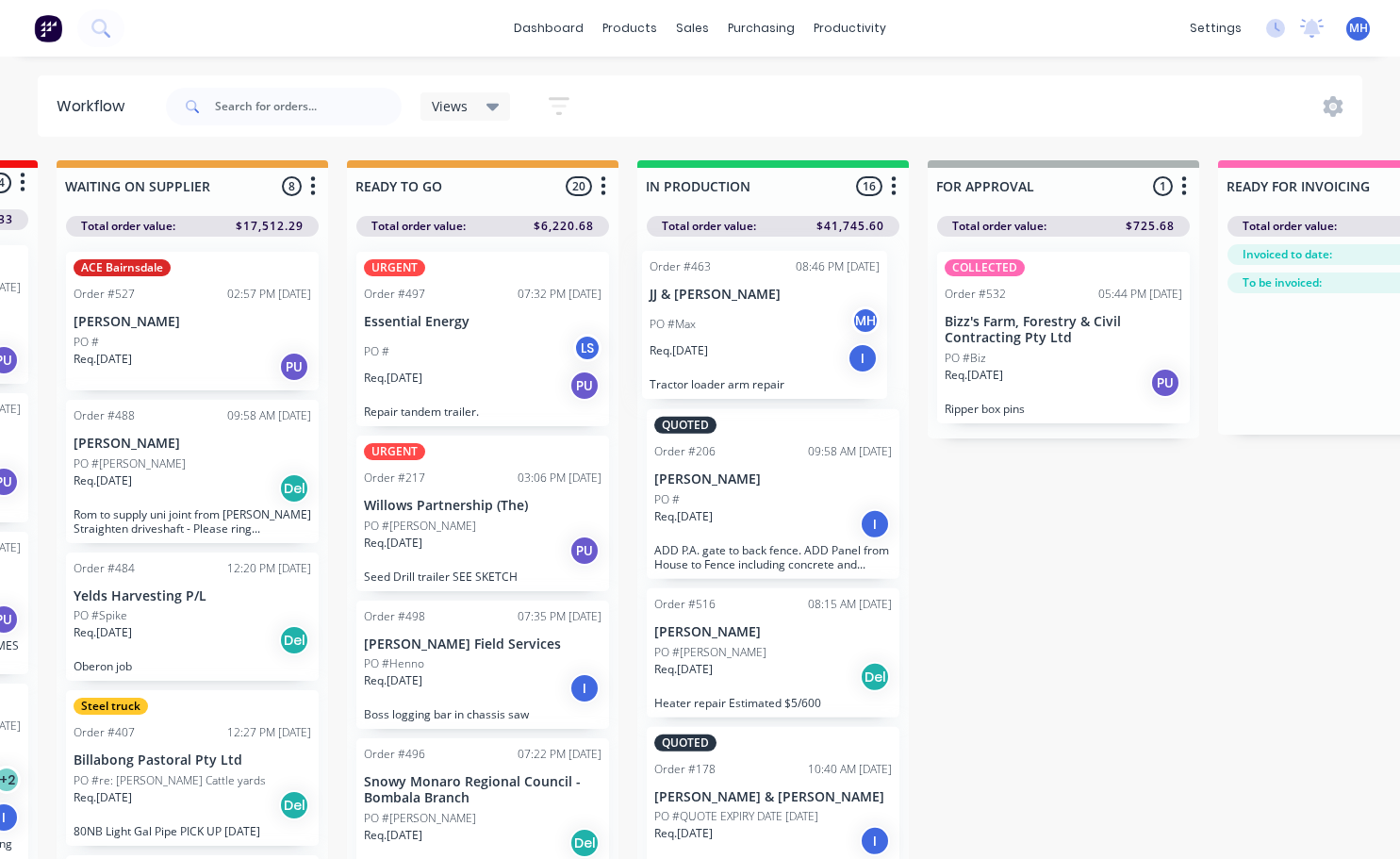
drag, startPoint x: 499, startPoint y: 536, endPoint x: 800, endPoint y: 347, distance: 355.4
click at [800, 347] on div "QUOTES TO DO 2 Status colour #273444 hex #273444 Save Cancel Notifications Emai…" at bounding box center [994, 544] width 3145 height 766
click at [713, 344] on p "Req. 26/08/25" at bounding box center [683, 352] width 59 height 17
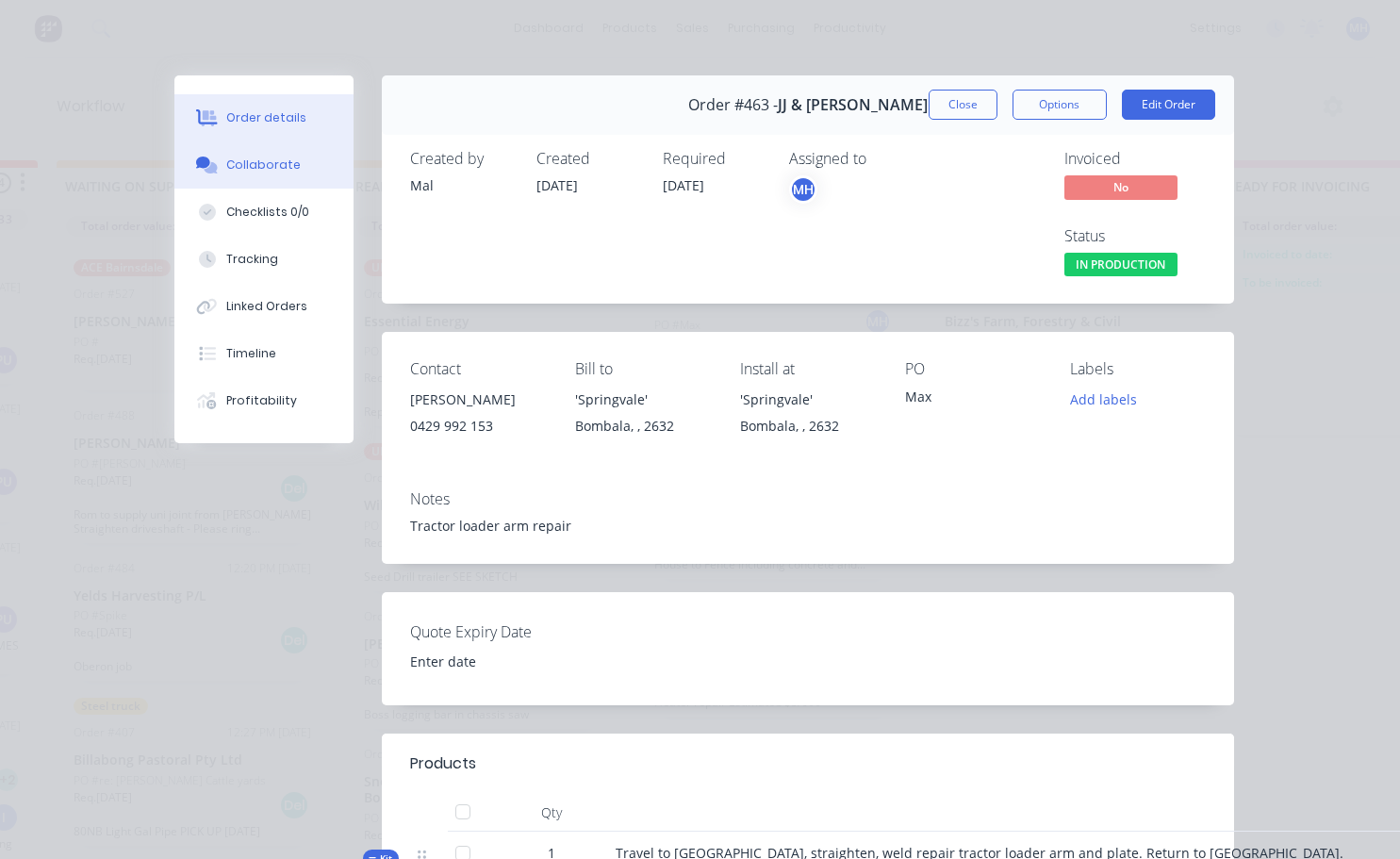
click at [272, 161] on div "Collaborate" at bounding box center [263, 165] width 74 height 17
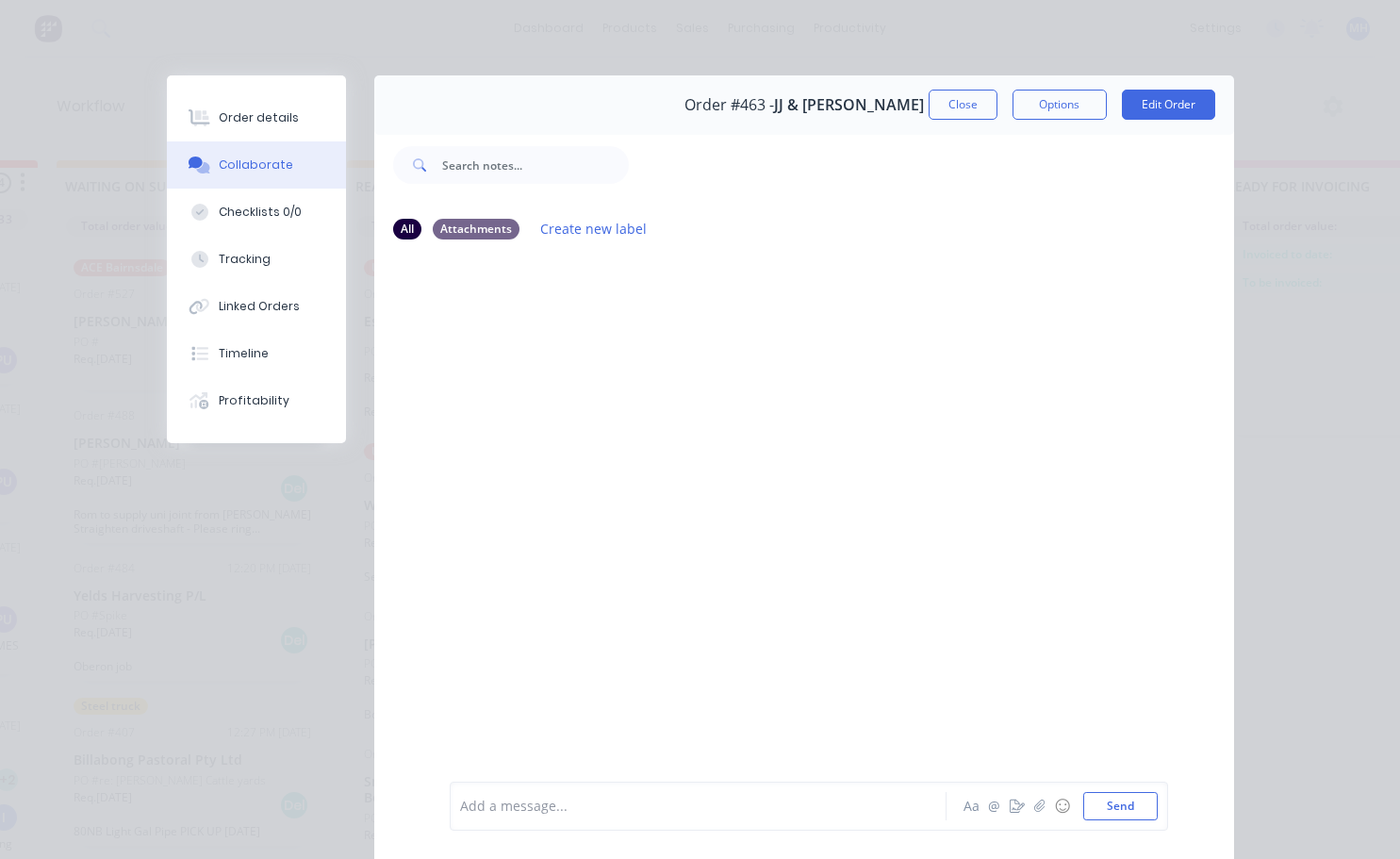
click at [668, 518] on div at bounding box center [804, 517] width 860 height 524
drag, startPoint x: 961, startPoint y: 109, endPoint x: 956, endPoint y: 122, distance: 13.9
click at [961, 109] on button "Close" at bounding box center [963, 104] width 69 height 30
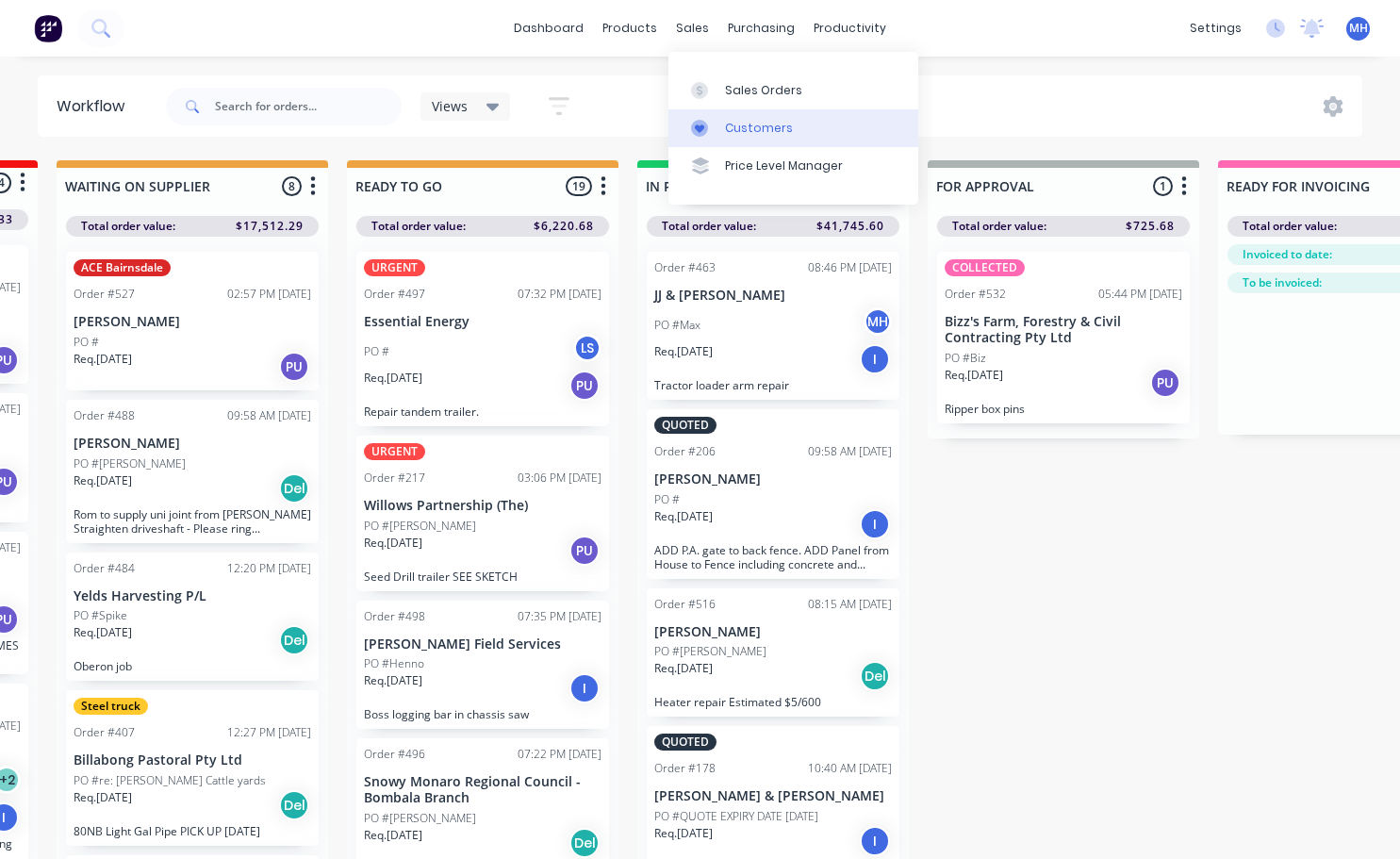
click at [760, 137] on link "Customers" at bounding box center [793, 128] width 250 height 38
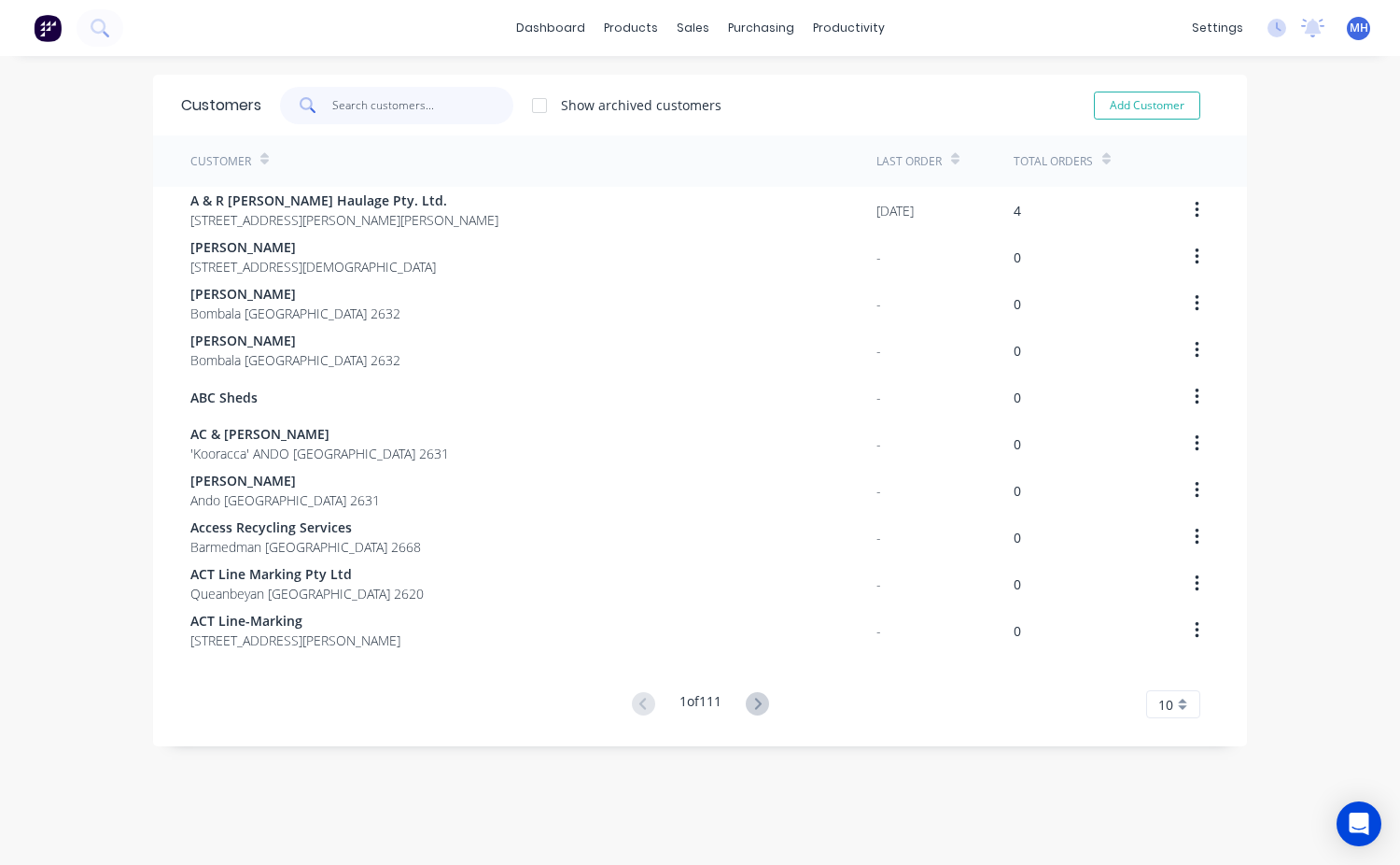
click at [340, 88] on input "text" at bounding box center [424, 106] width 182 height 38
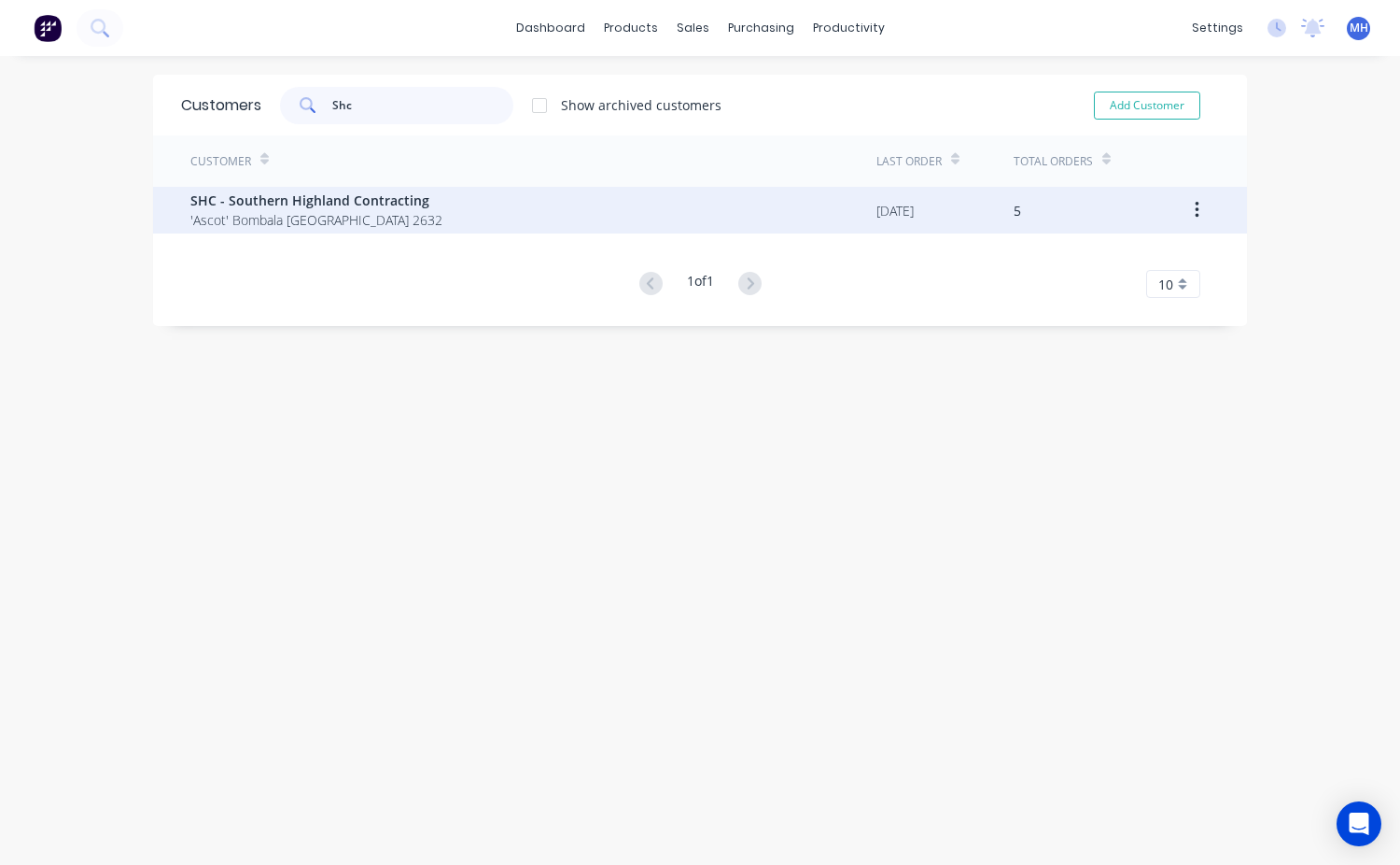
type input "Shc"
click at [288, 200] on span "SHC - Southern Highland Contracting" at bounding box center [316, 200] width 252 height 19
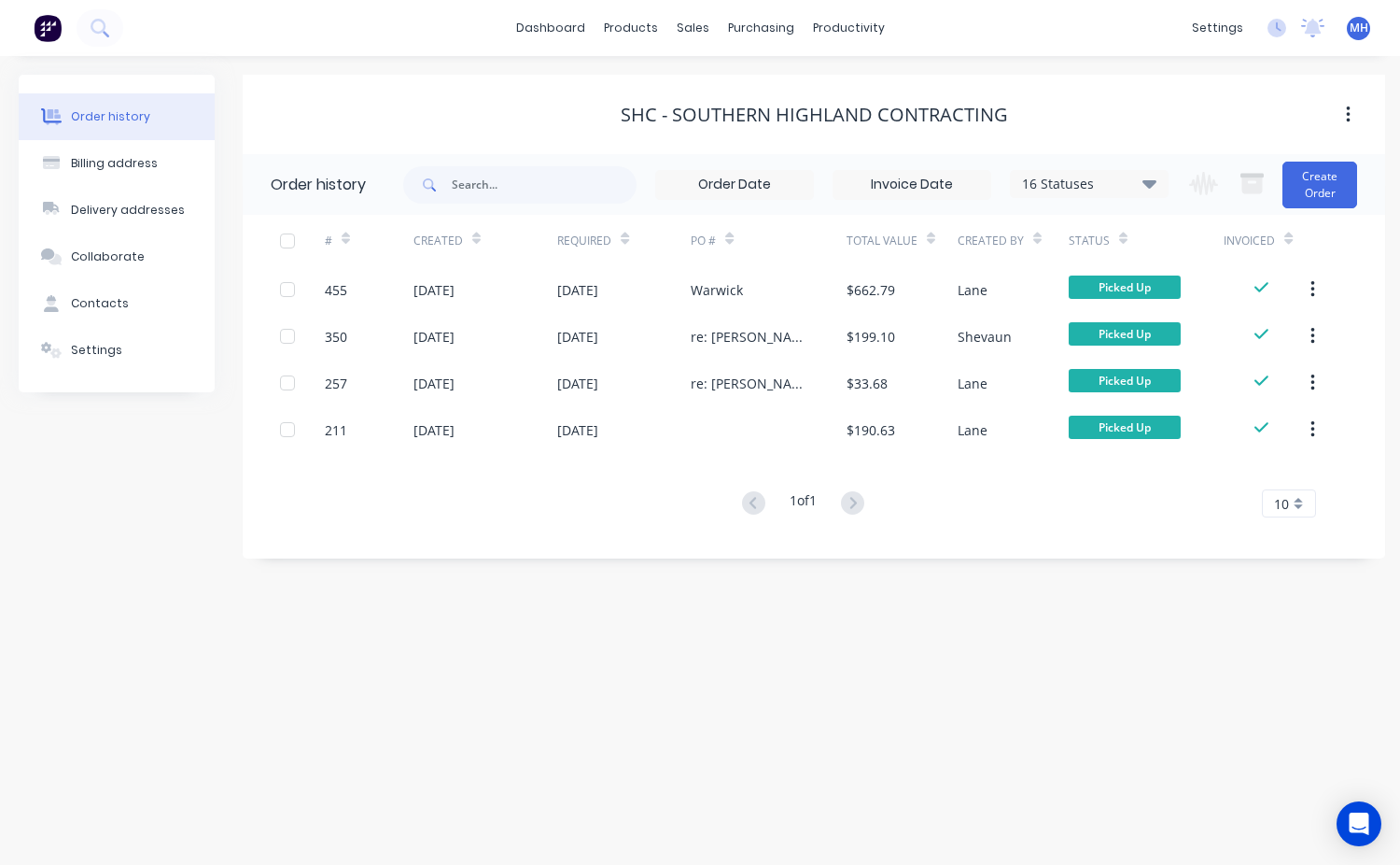
drag, startPoint x: 391, startPoint y: 181, endPoint x: 723, endPoint y: 141, distance: 334.4
click at [641, 144] on div "SHC - Southern Highland Contracting Order history 16 Statuses Invoice Status In…" at bounding box center [813, 316] width 1143 height 484
click at [1314, 176] on button "Create Order" at bounding box center [1320, 185] width 75 height 47
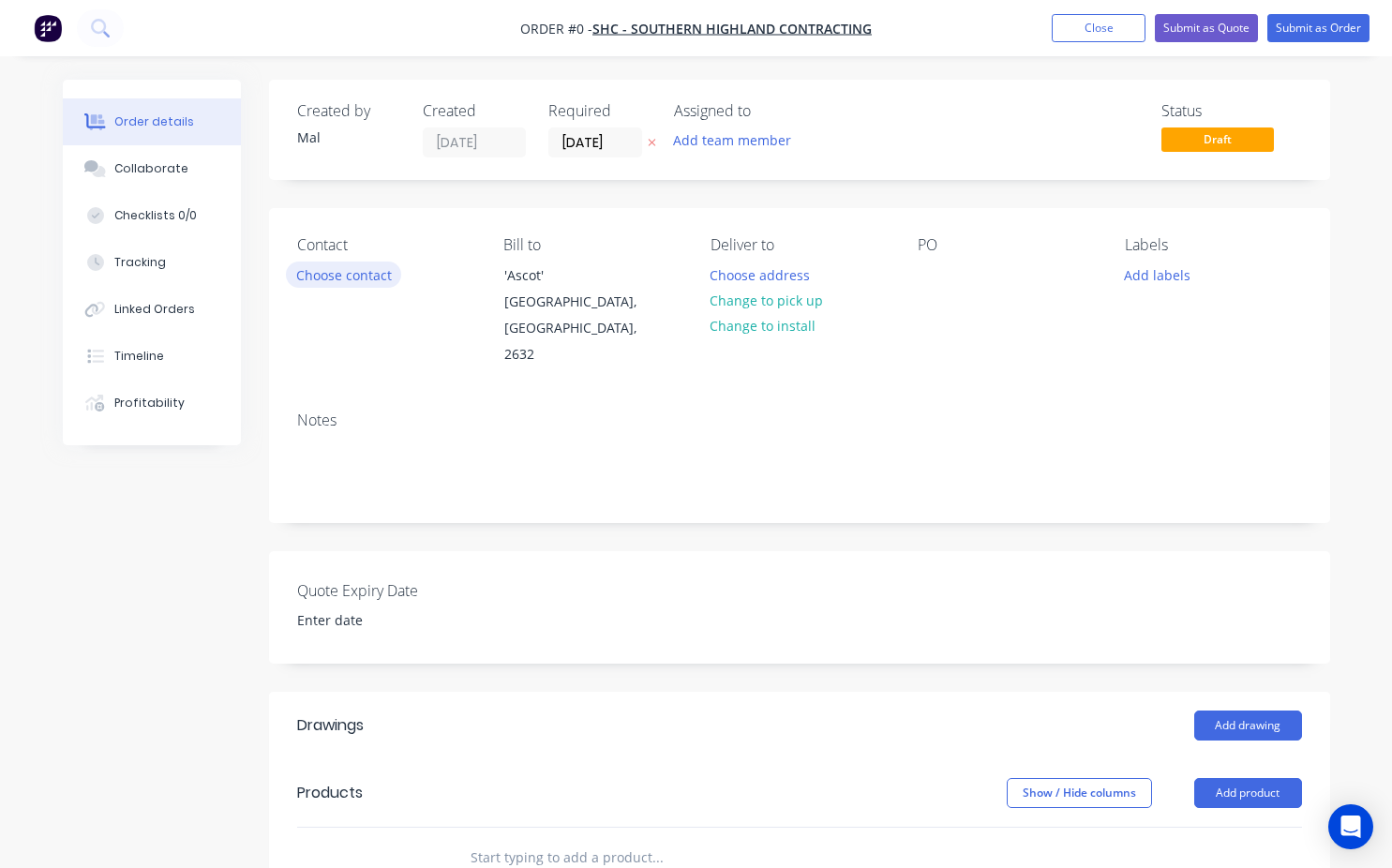
click at [347, 286] on button "Choose contact" at bounding box center [344, 274] width 115 height 25
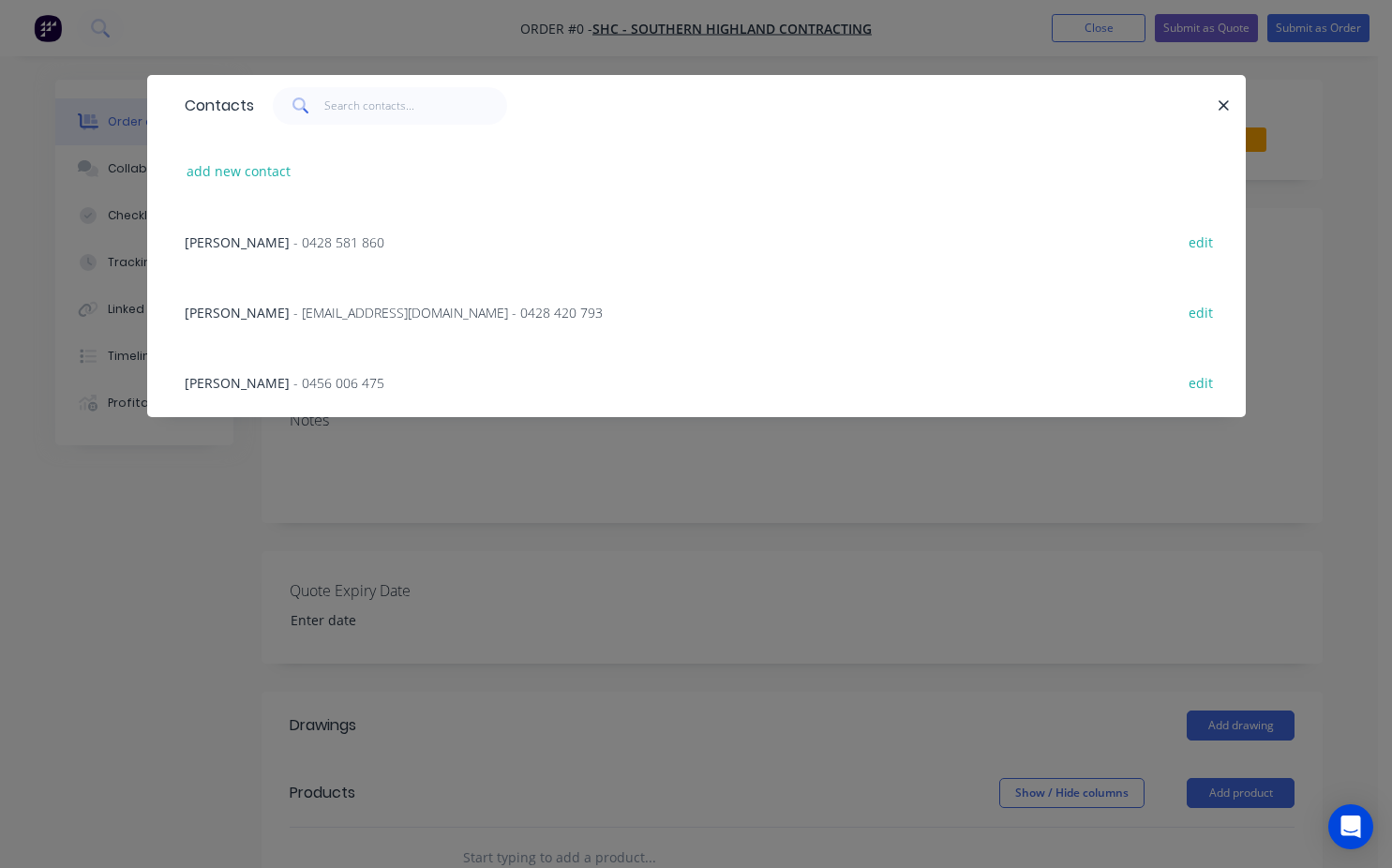
click at [293, 235] on span "- 0428 581 860" at bounding box center [338, 242] width 91 height 18
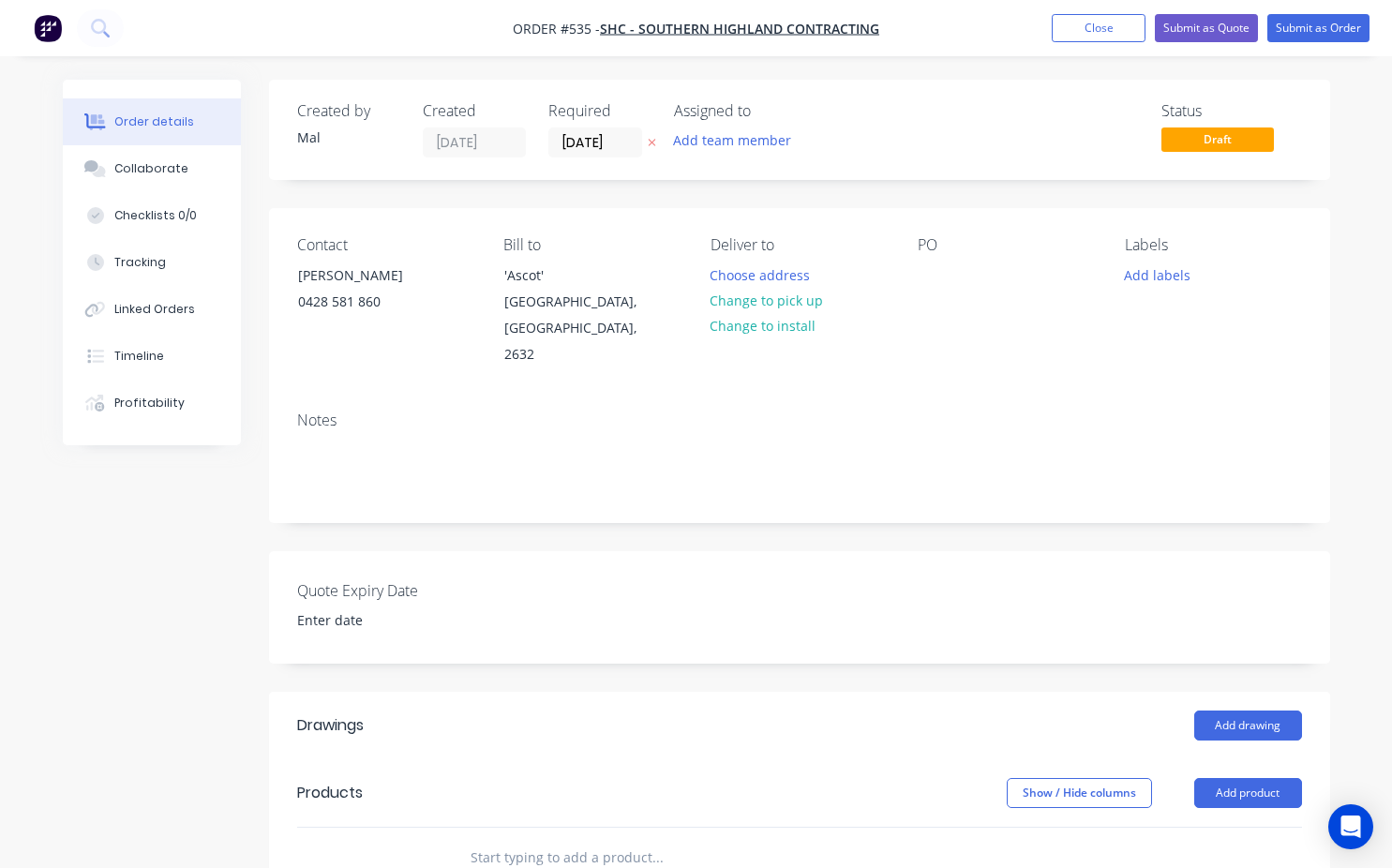
click at [915, 276] on div "Contact [PERSON_NAME] [PHONE_NUMBER] Bill to 'Ascot' [GEOGRAPHIC_DATA], [GEOGRA…" at bounding box center [799, 303] width 1061 height 189
click at [924, 279] on div at bounding box center [933, 275] width 30 height 27
click at [779, 326] on button "Change to install" at bounding box center [762, 326] width 126 height 25
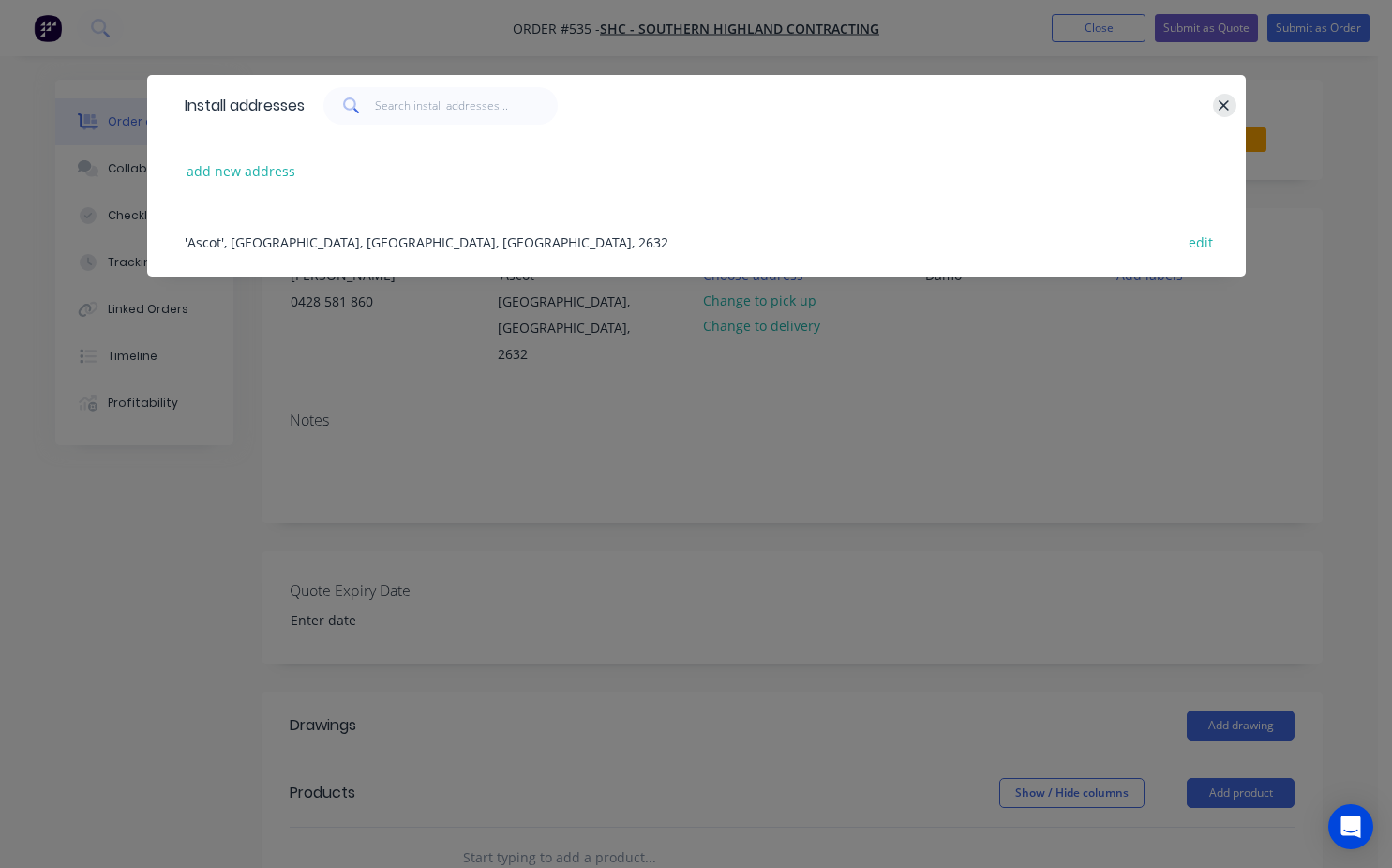
click at [1231, 108] on button "button" at bounding box center [1225, 105] width 23 height 23
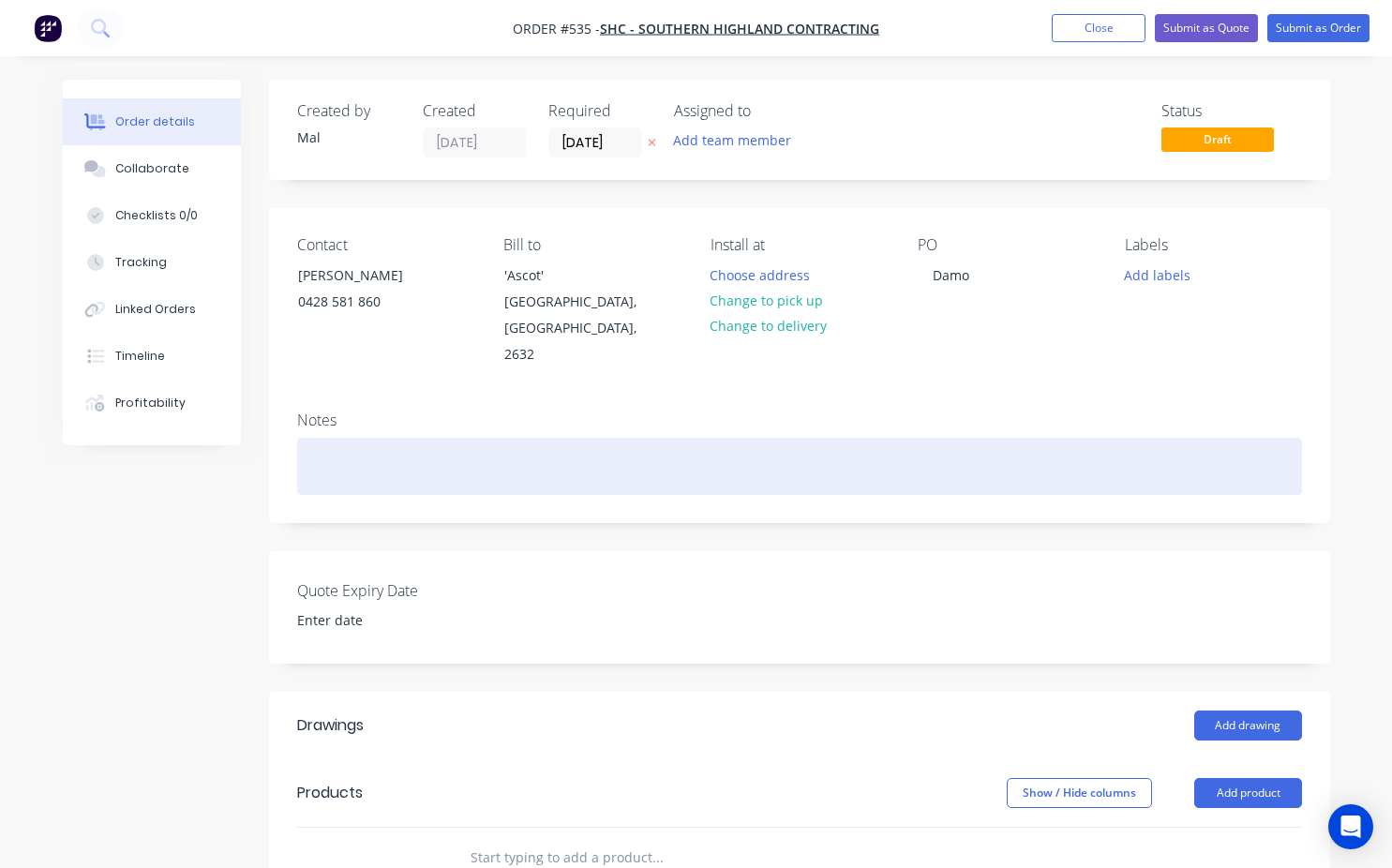
click at [379, 438] on div at bounding box center [799, 466] width 1005 height 57
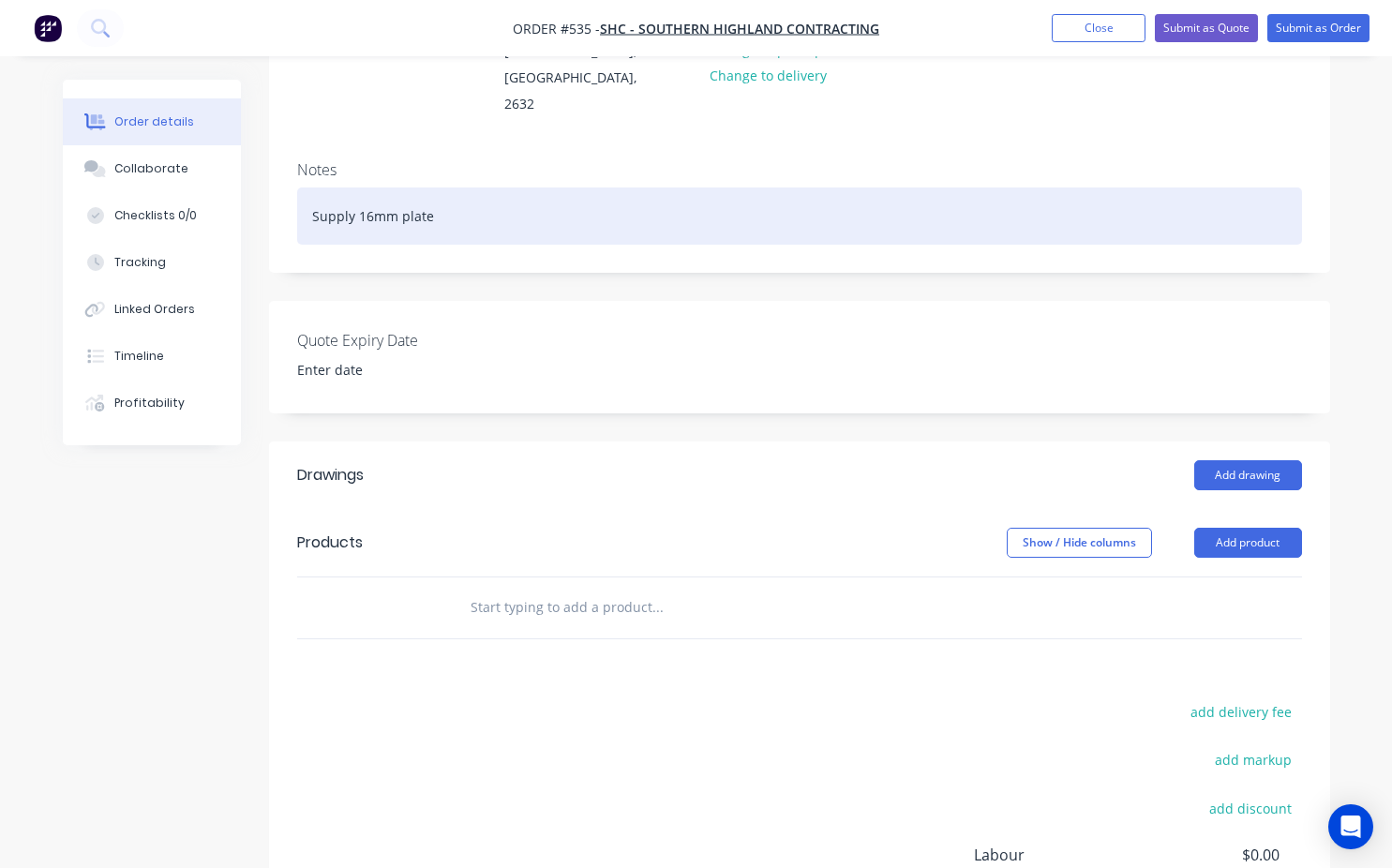
scroll to position [281, 0]
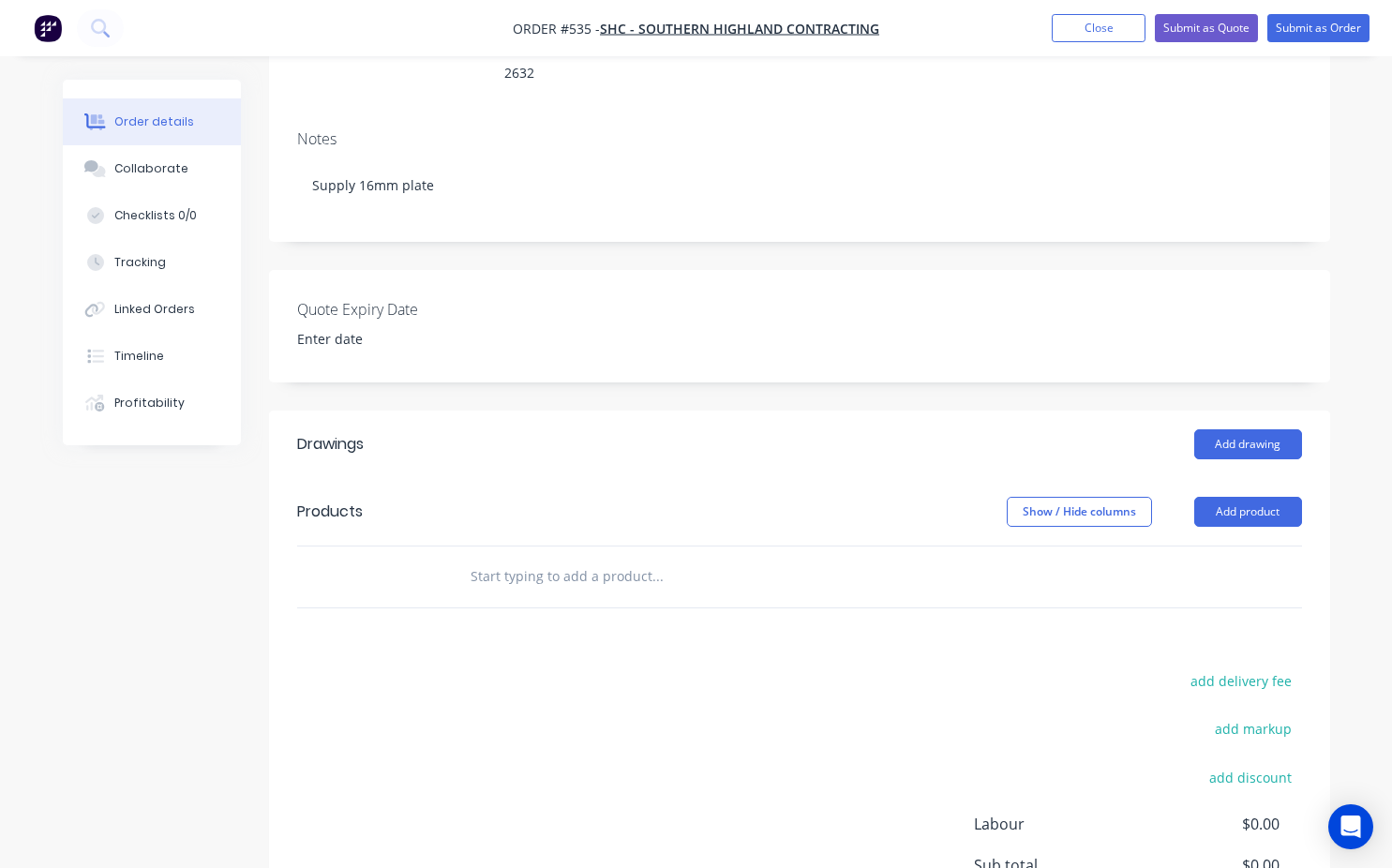
click at [476, 562] on input "text" at bounding box center [656, 576] width 375 height 38
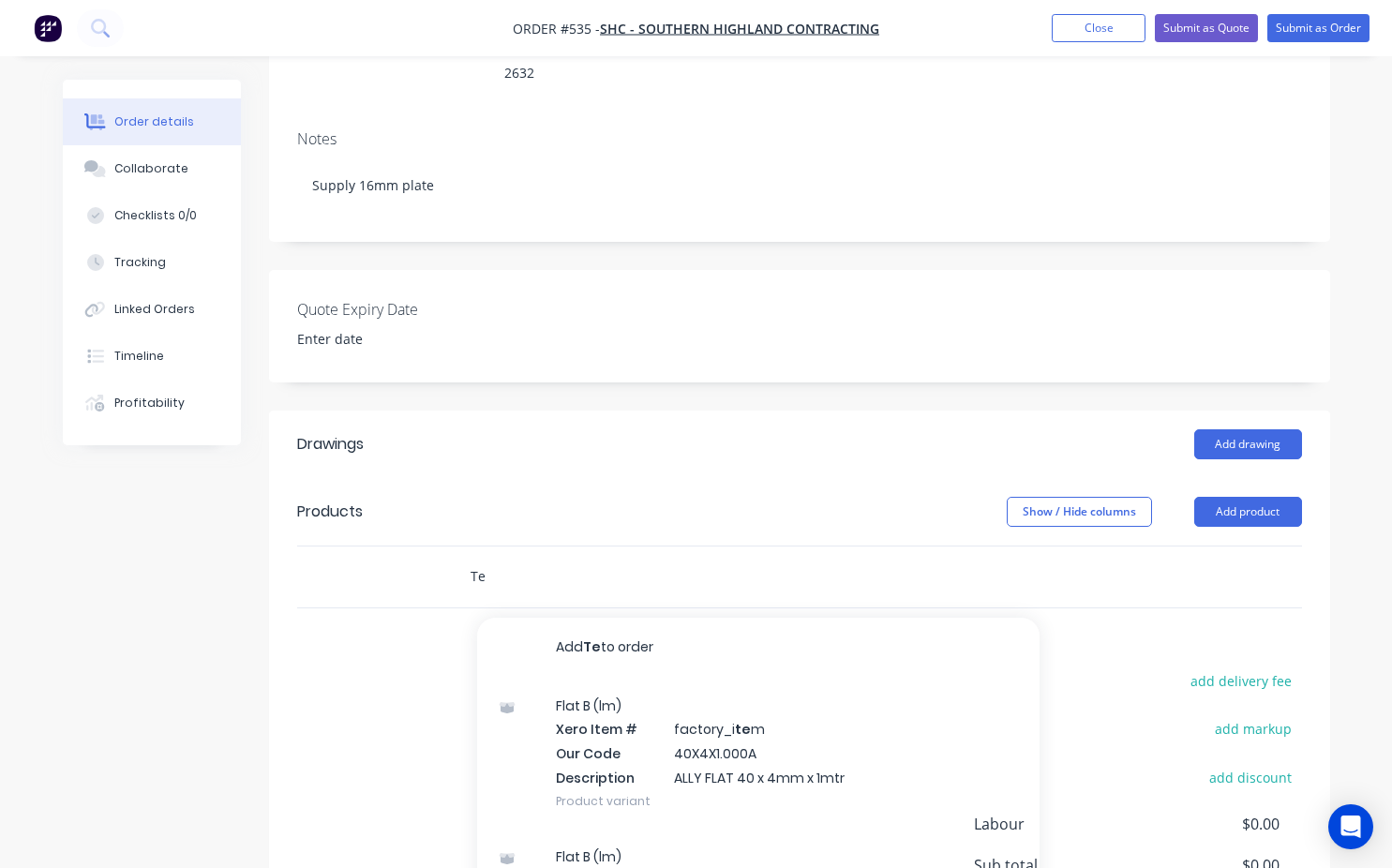
type input "T"
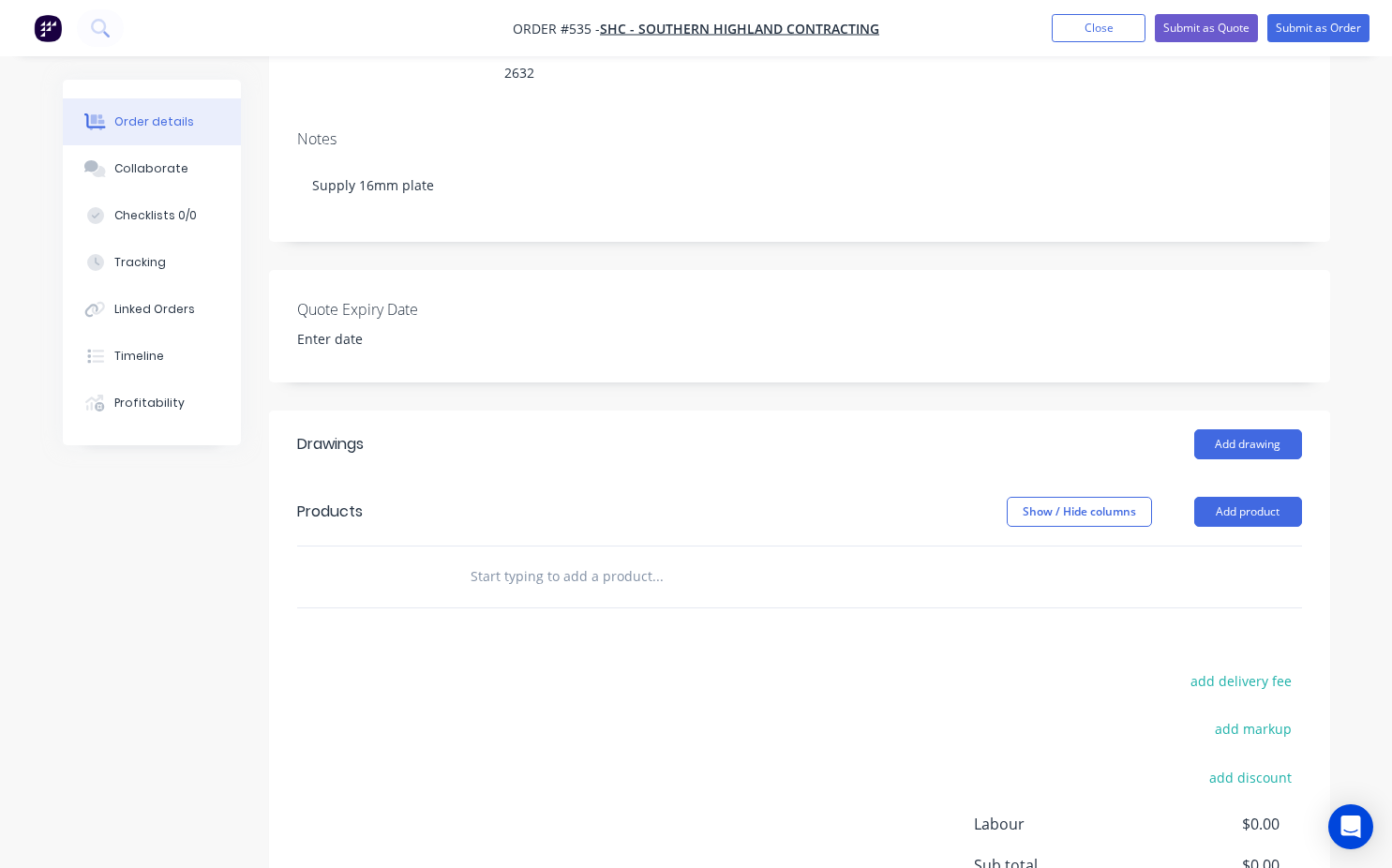
click at [1197, 509] on header "Products Show / Hide columns Add product" at bounding box center [799, 511] width 1061 height 67
click at [1211, 496] on button "Add product" at bounding box center [1248, 511] width 108 height 30
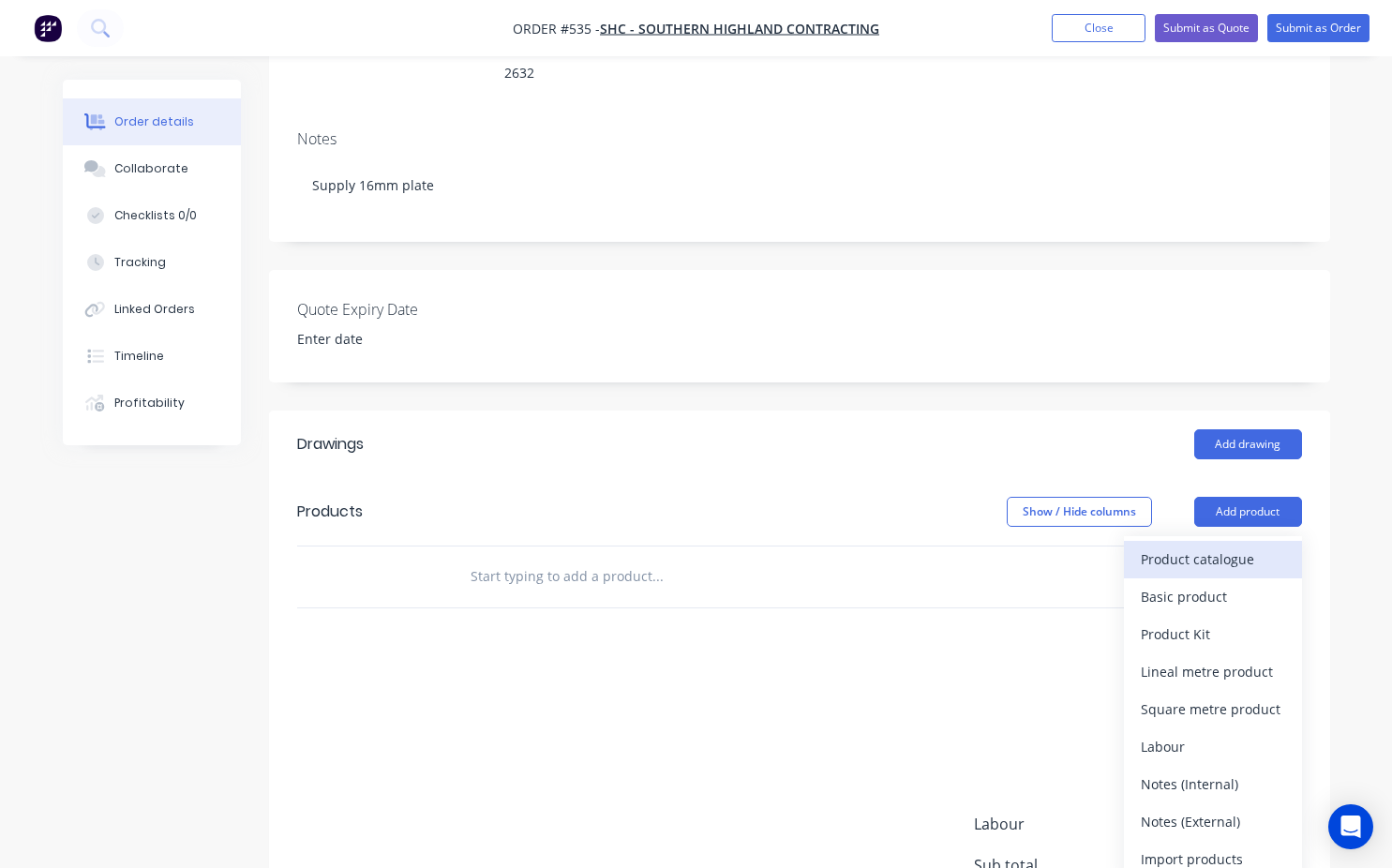
click at [1189, 545] on div "Product catalogue" at bounding box center [1213, 559] width 144 height 27
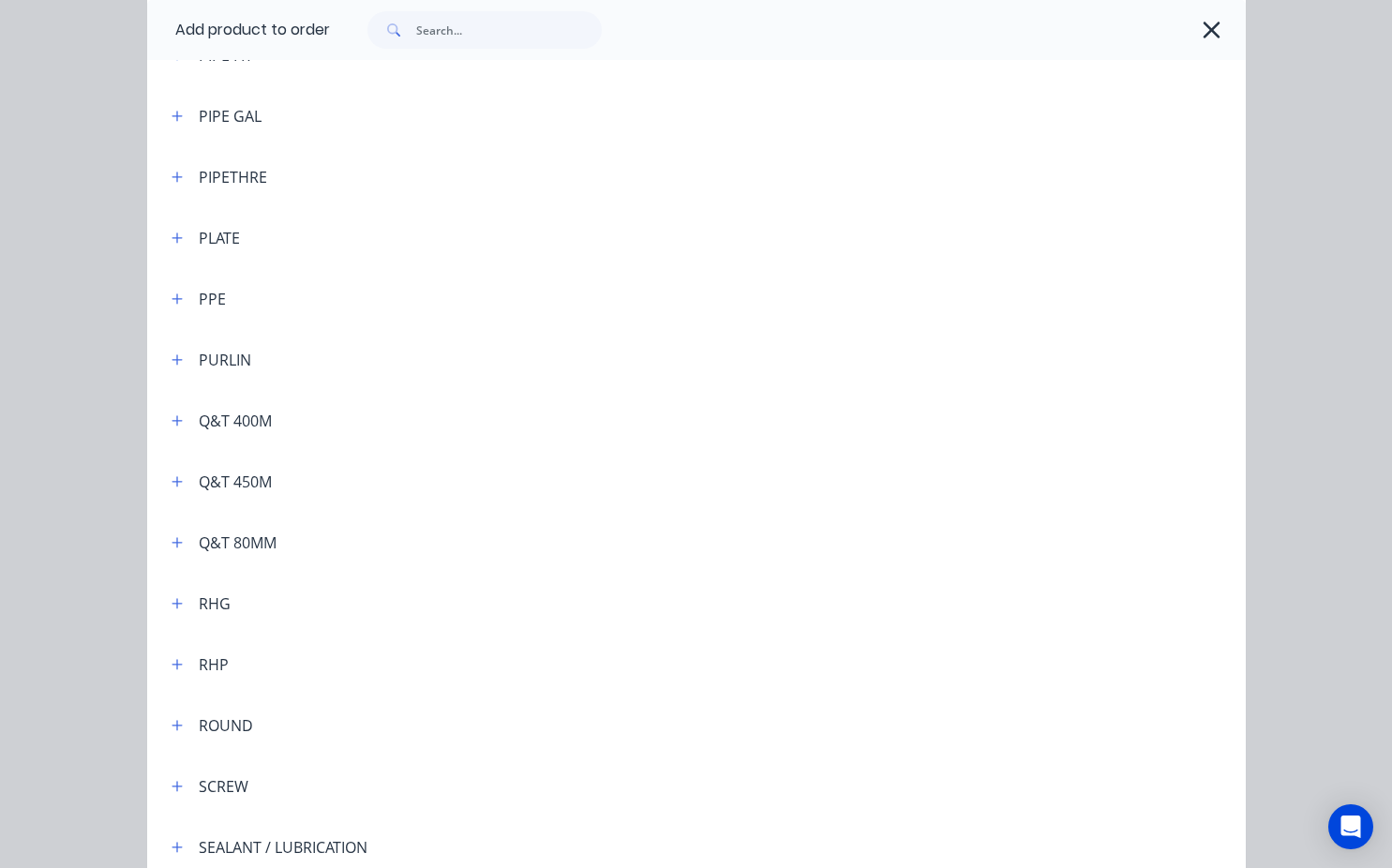
scroll to position [4498, 0]
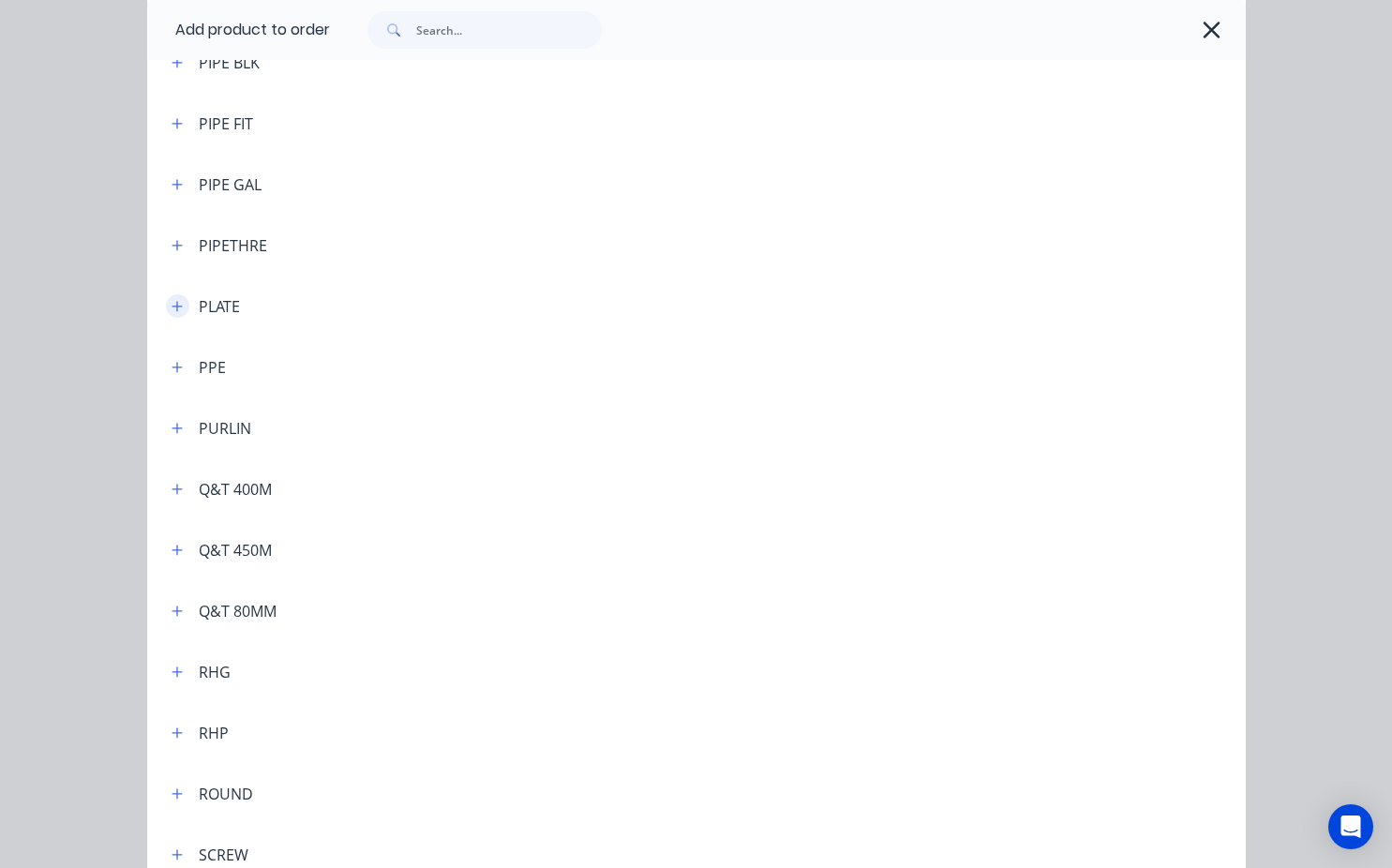
click at [172, 306] on icon "button" at bounding box center [176, 306] width 11 height 11
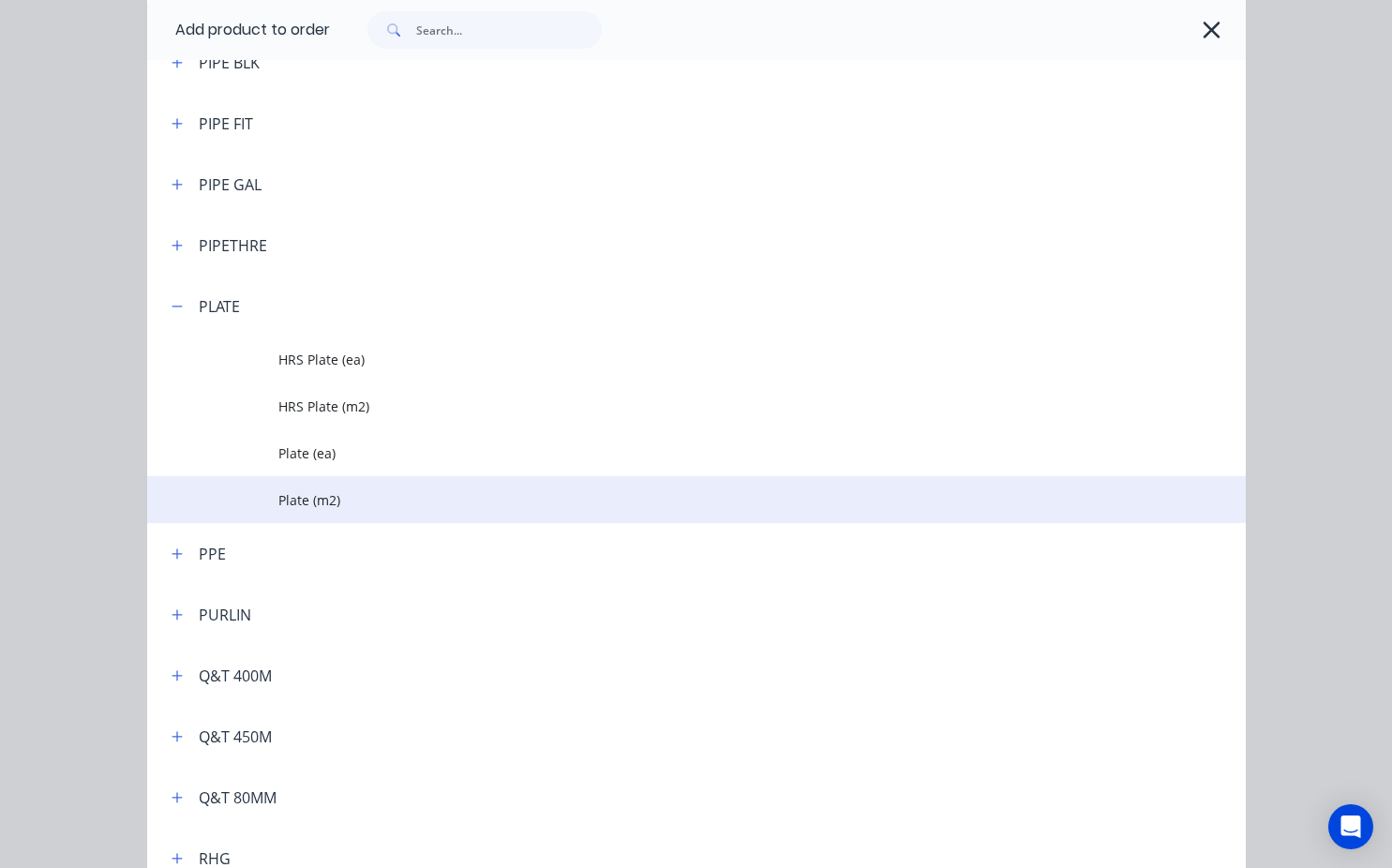
click at [324, 497] on span "Plate (m2)" at bounding box center [665, 500] width 773 height 19
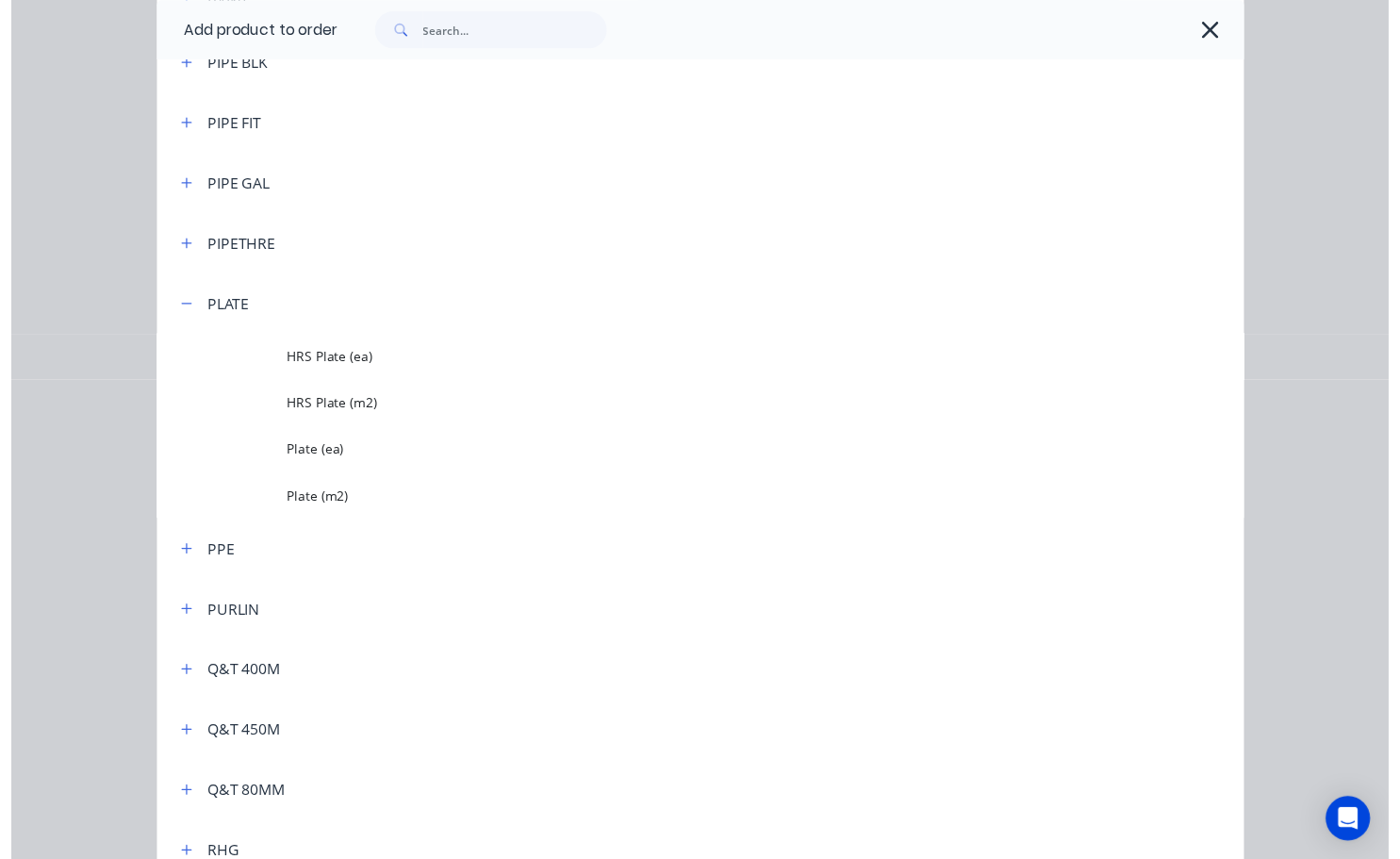
scroll to position [0, 0]
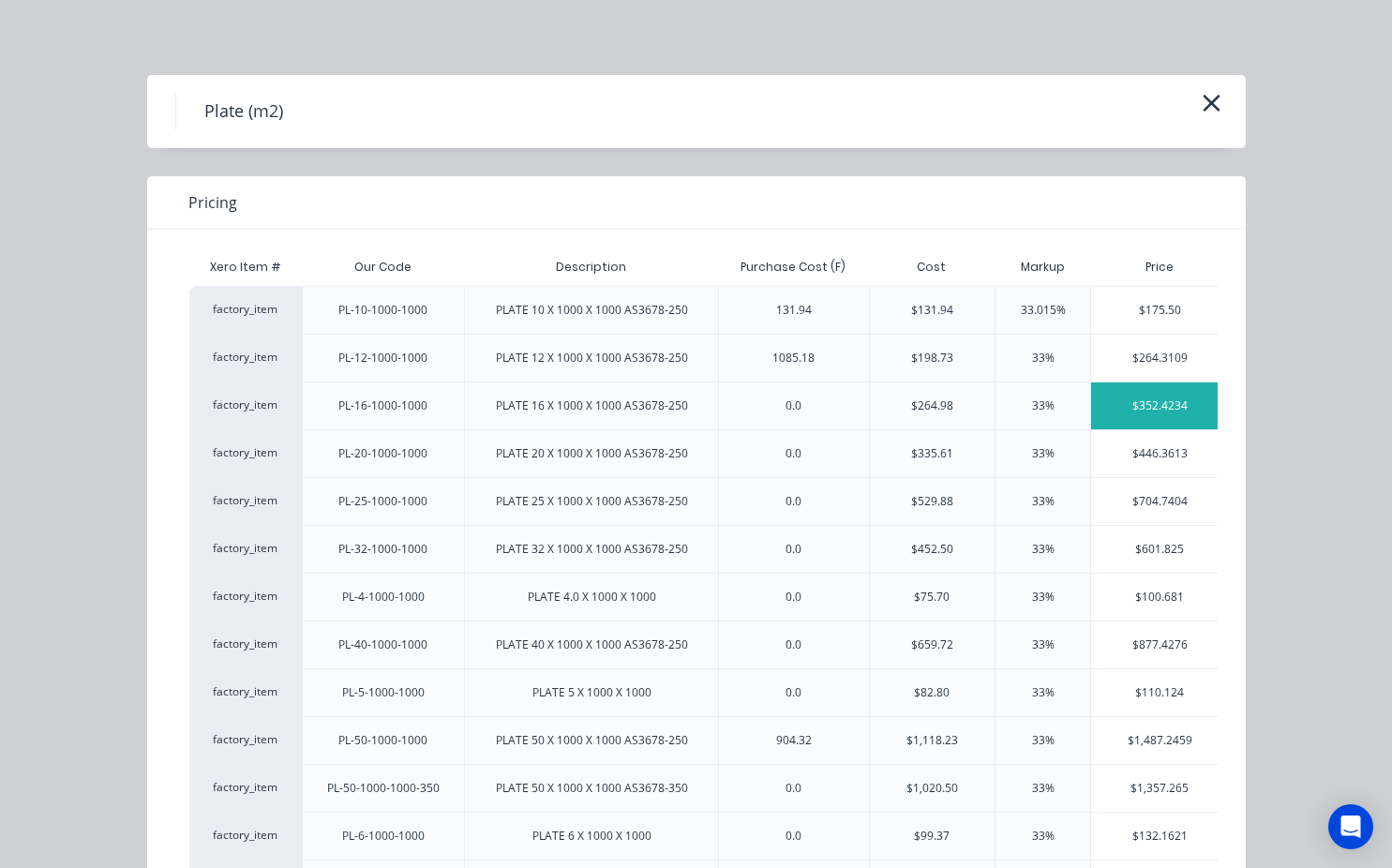
click at [1175, 410] on div "$352.4234" at bounding box center [1160, 406] width 138 height 47
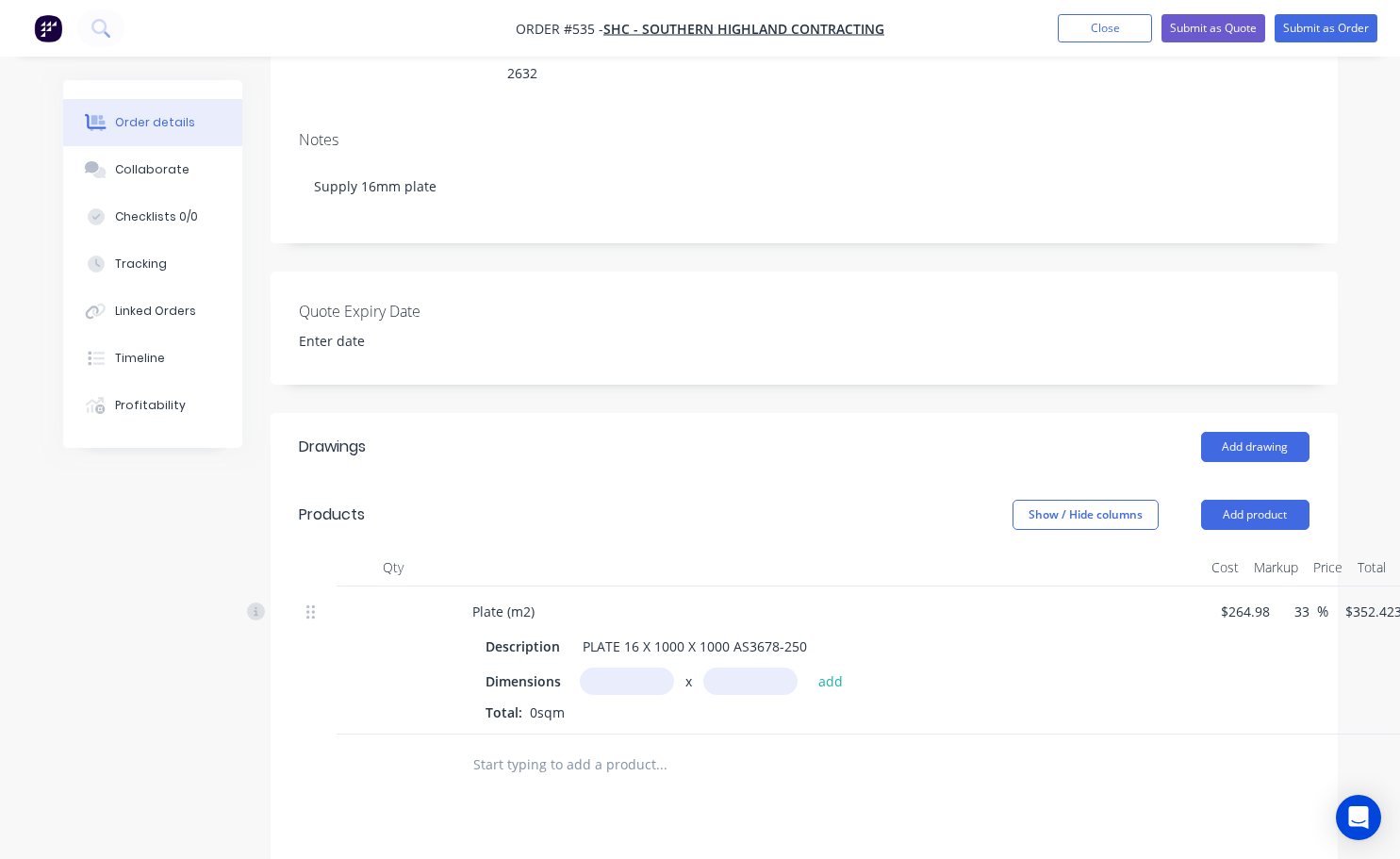
click at [608, 668] on input "text" at bounding box center [627, 682] width 94 height 27
type input "18m"
click at [715, 668] on input "text" at bounding box center [750, 682] width 94 height 27
type input "3m"
click at [832, 668] on button "add" at bounding box center [830, 681] width 44 height 25
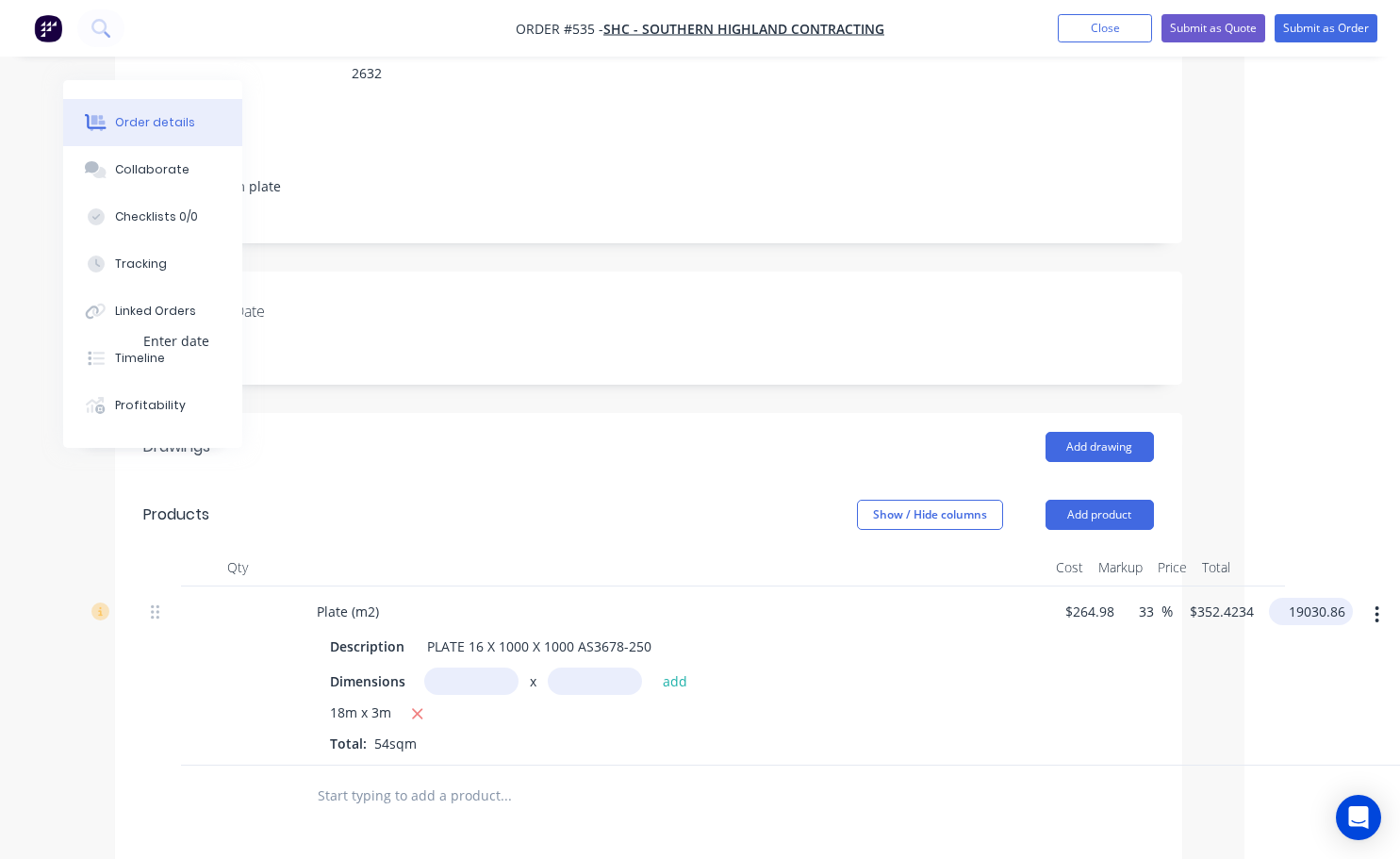
scroll to position [283, 145]
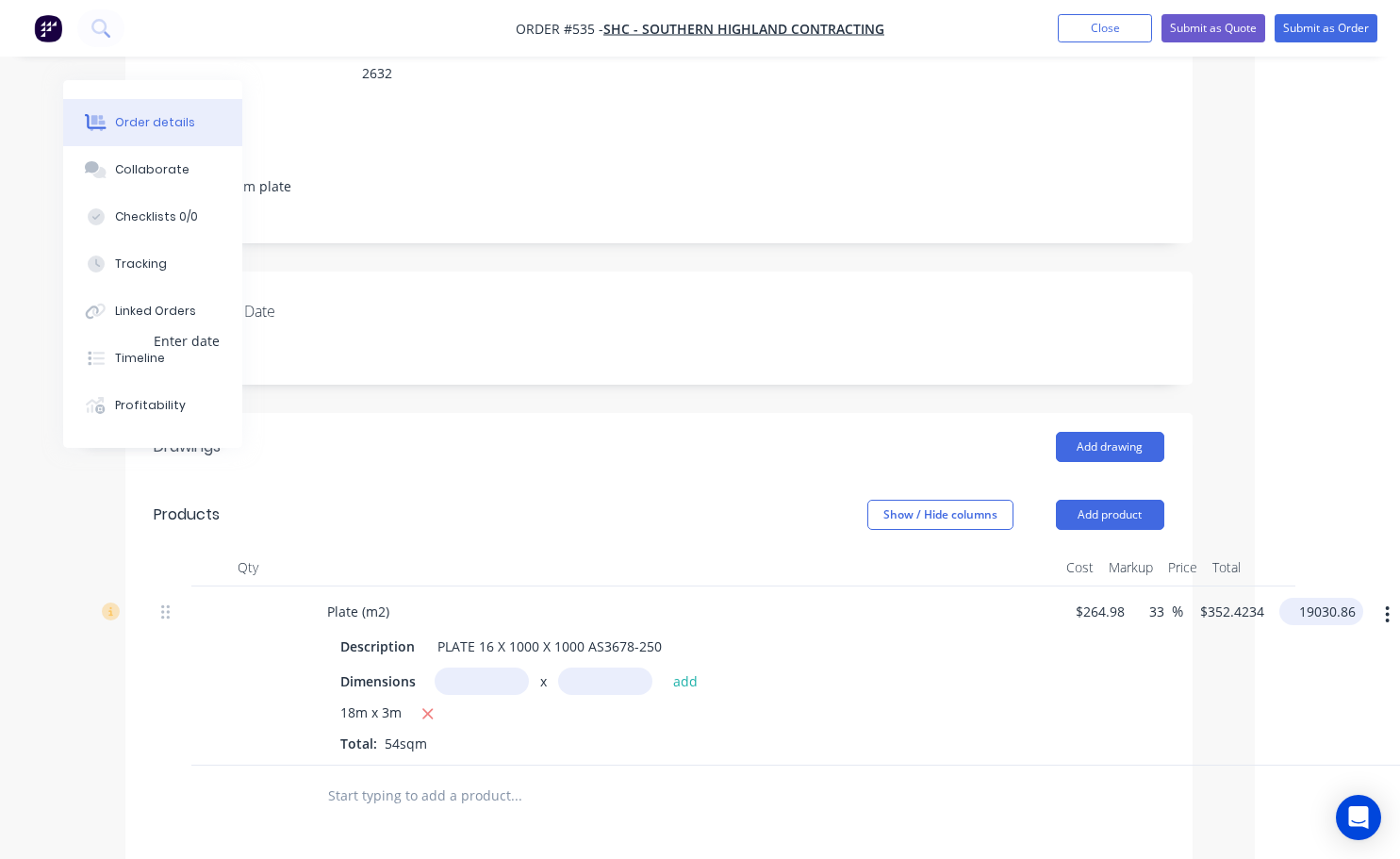
click at [1329, 598] on input "19030.86" at bounding box center [1325, 612] width 76 height 27
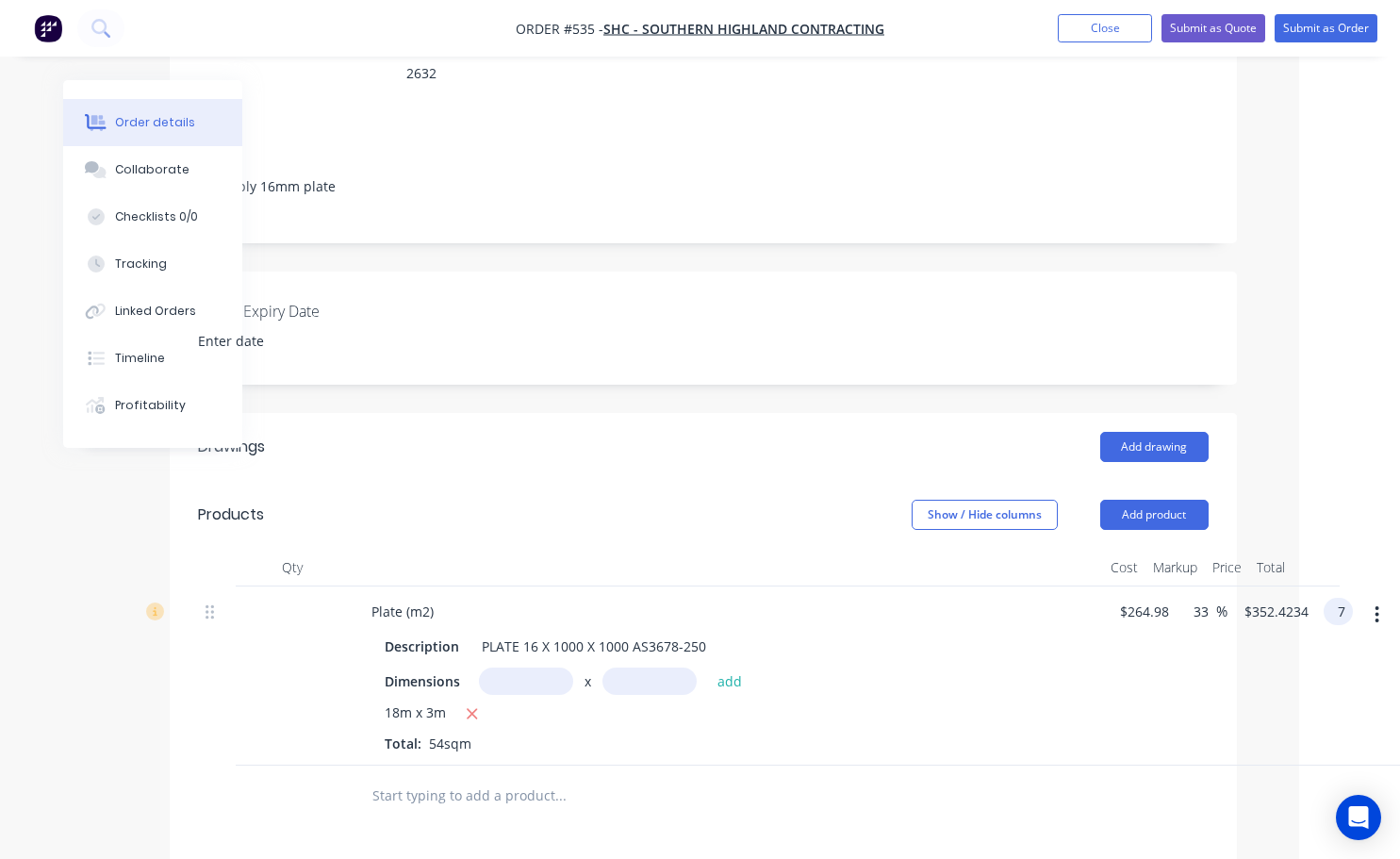
scroll to position [283, 101]
type input "7670"
type input "-46.4"
type input "$142.037"
type input "$7,670.00"
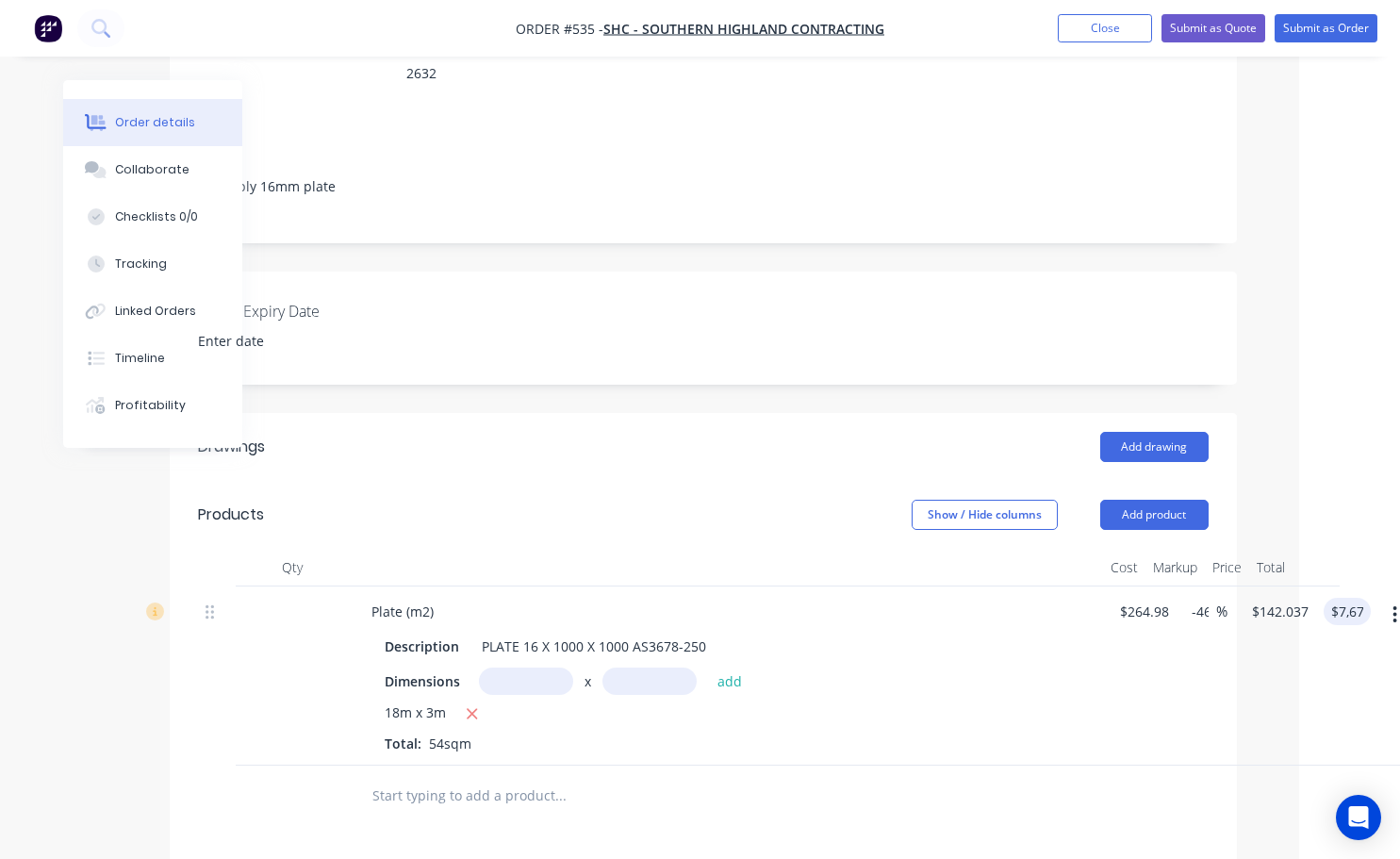
click at [1227, 656] on div "-46.4 33 %" at bounding box center [1202, 676] width 51 height 179
